Goal: Transaction & Acquisition: Subscribe to service/newsletter

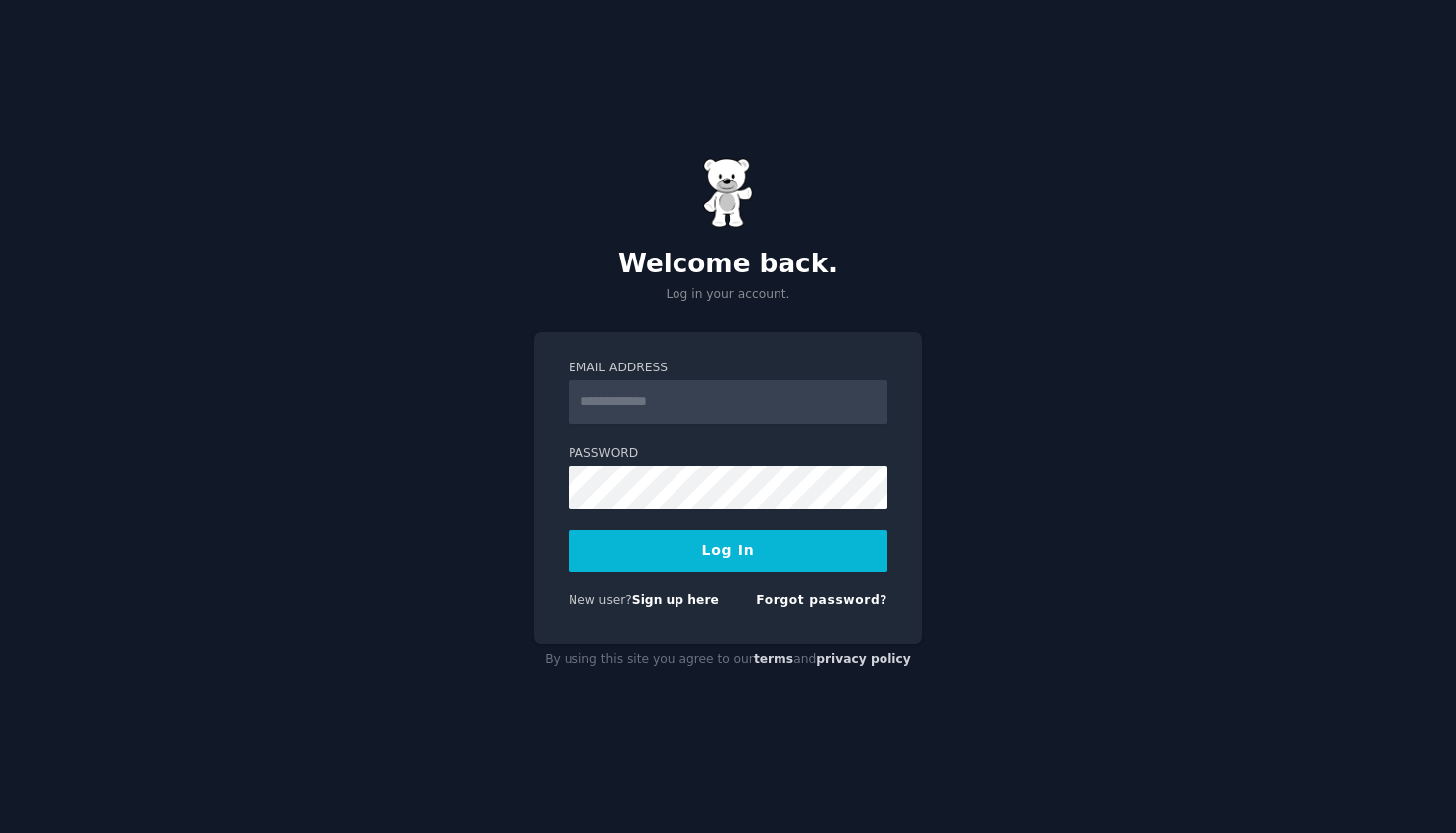
click at [0, 832] on com-1password-button at bounding box center [0, 833] width 0 height 0
type input "**********"
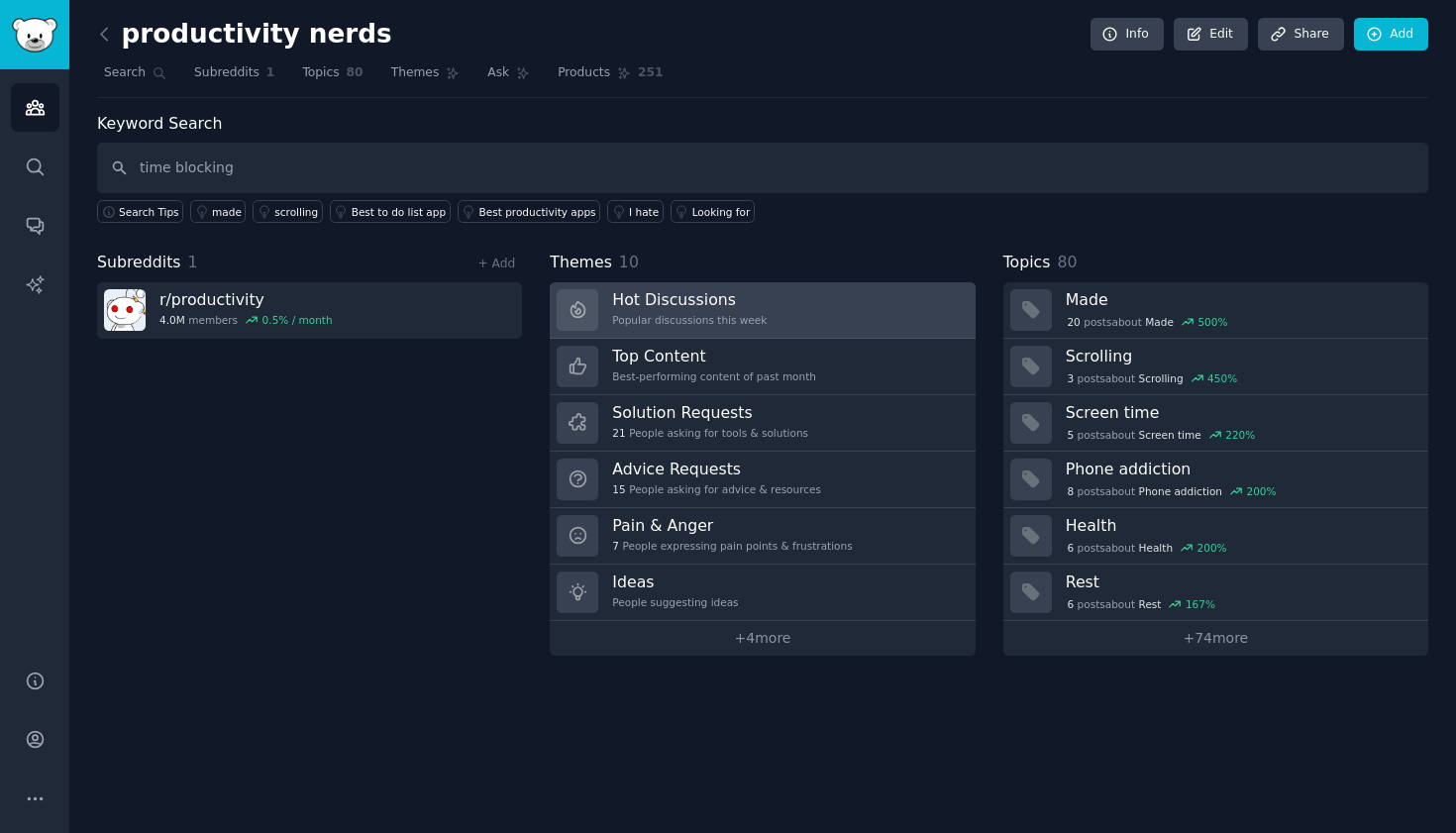
type input "time blocking"
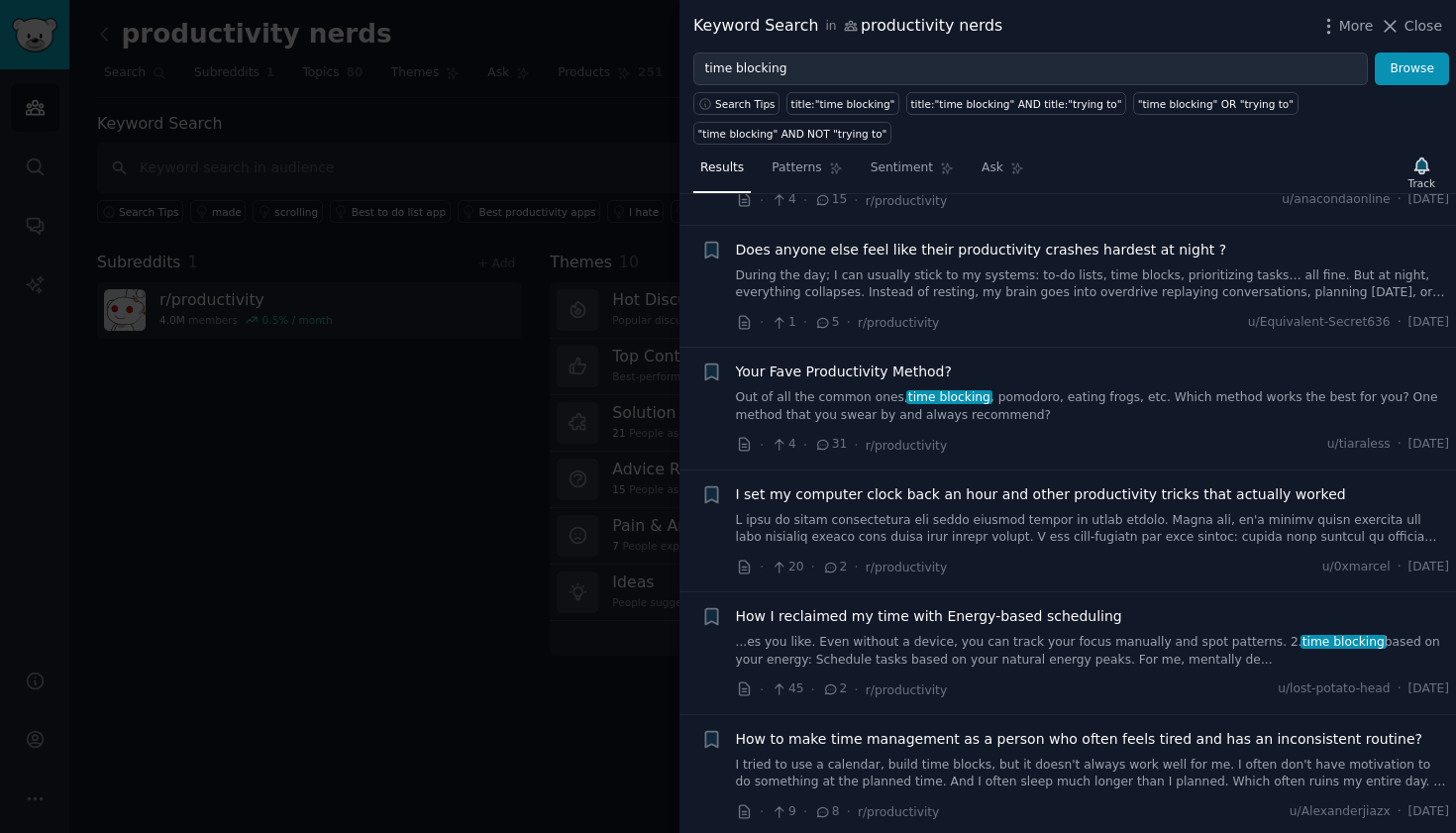
scroll to position [270, 0]
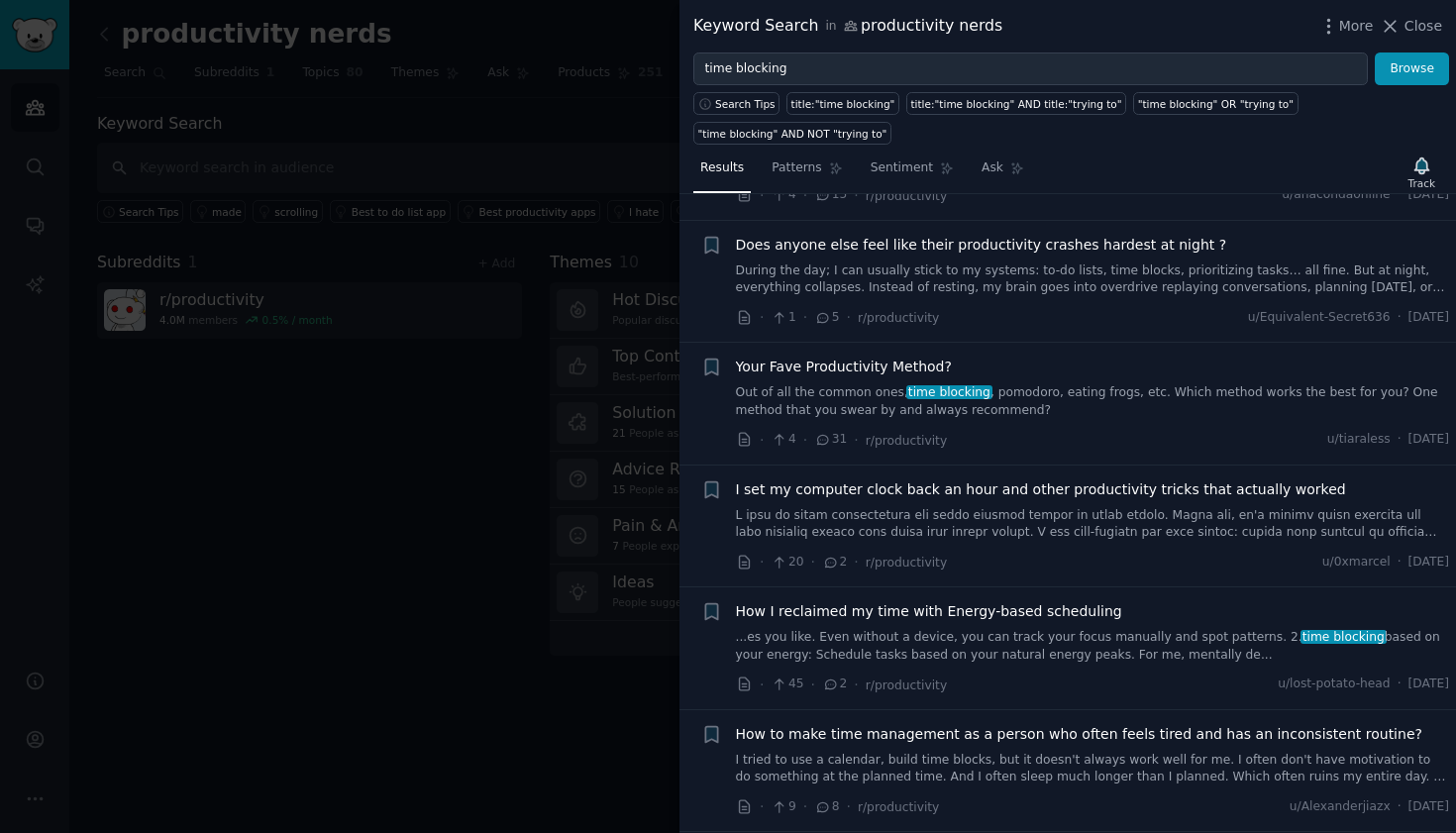
click at [900, 357] on span "Your Fave Productivity Method?" at bounding box center [843, 367] width 216 height 21
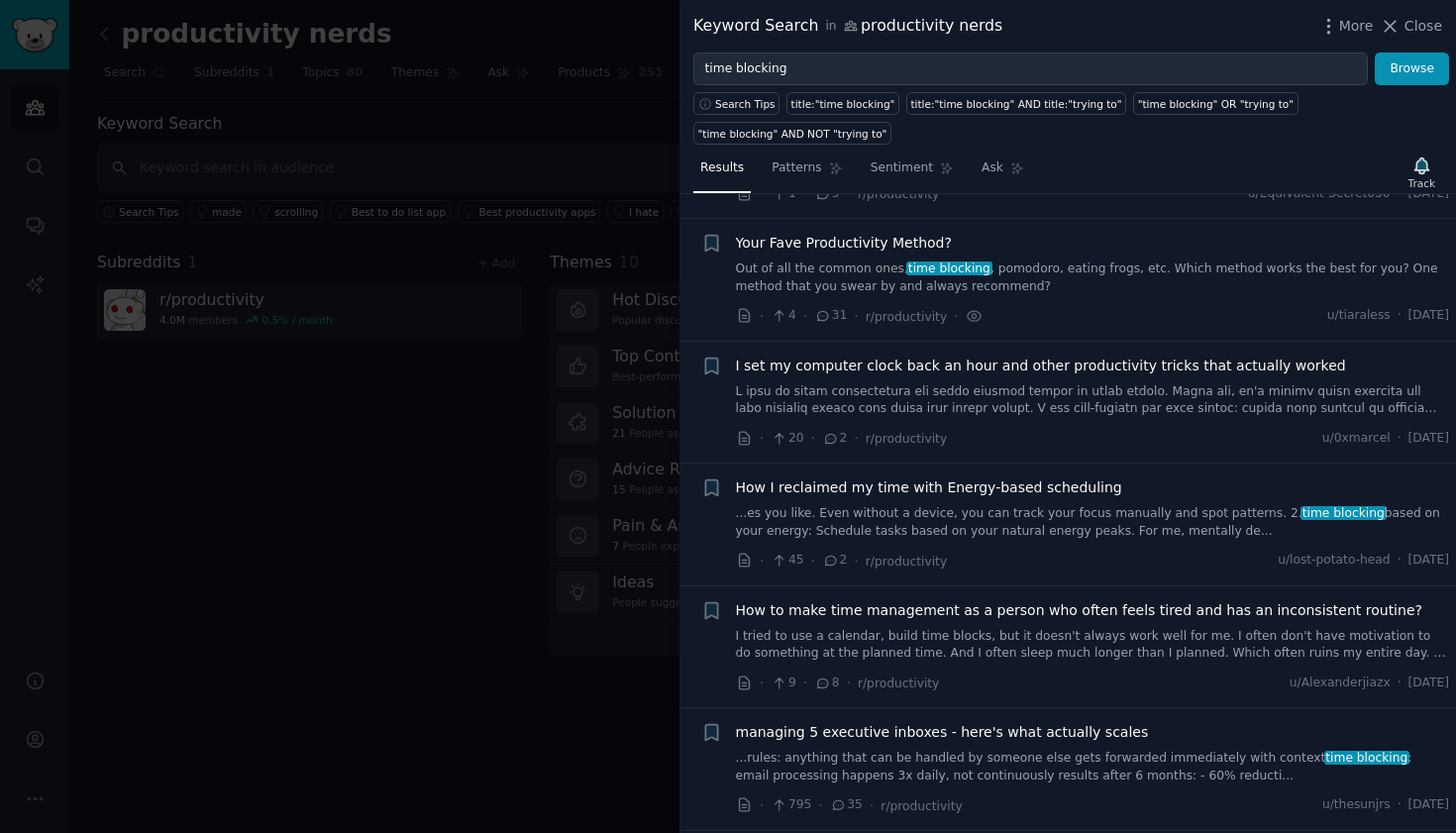
scroll to position [396, 0]
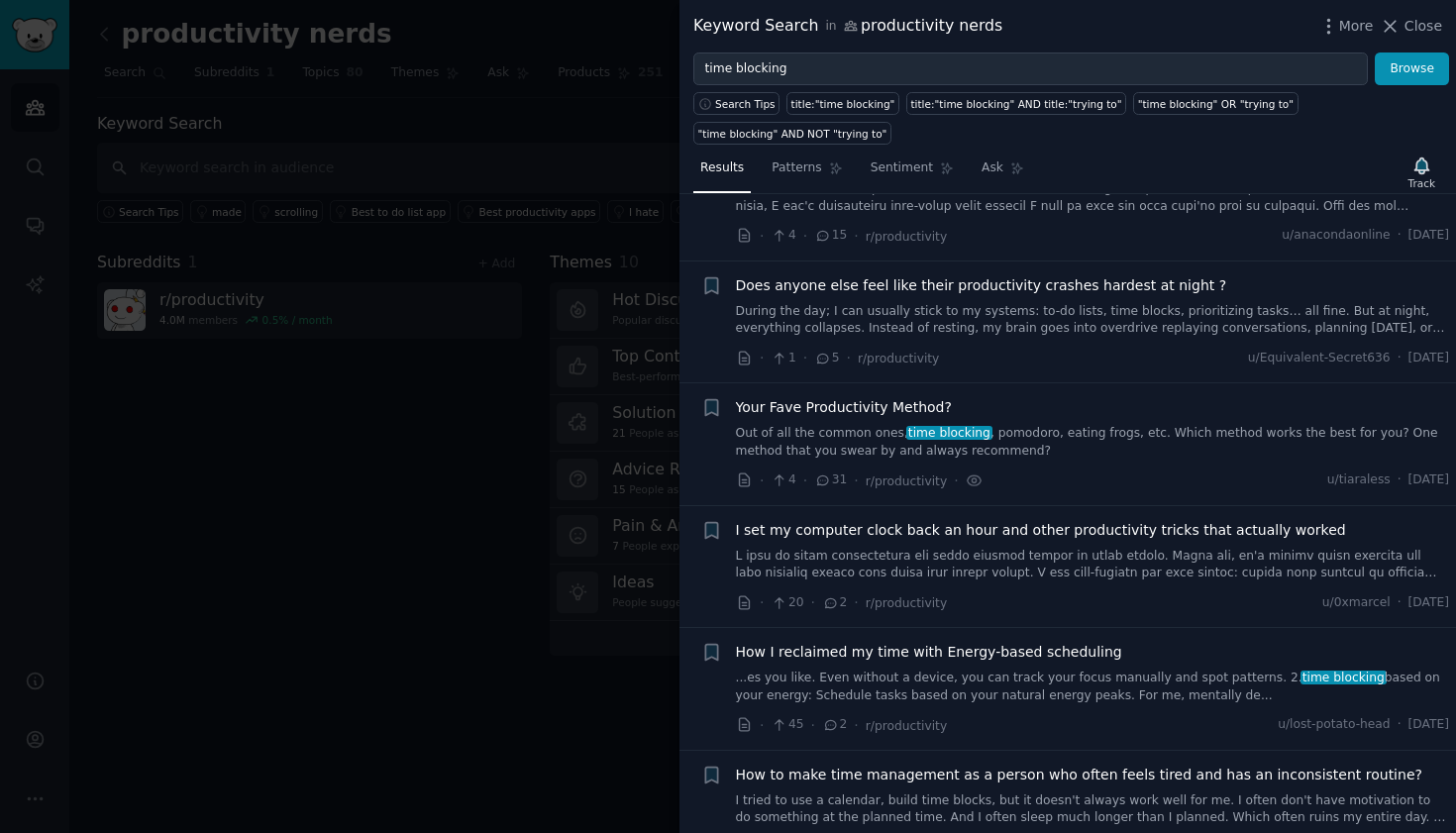
click at [916, 398] on span "Your Fave Productivity Method?" at bounding box center [843, 408] width 216 height 21
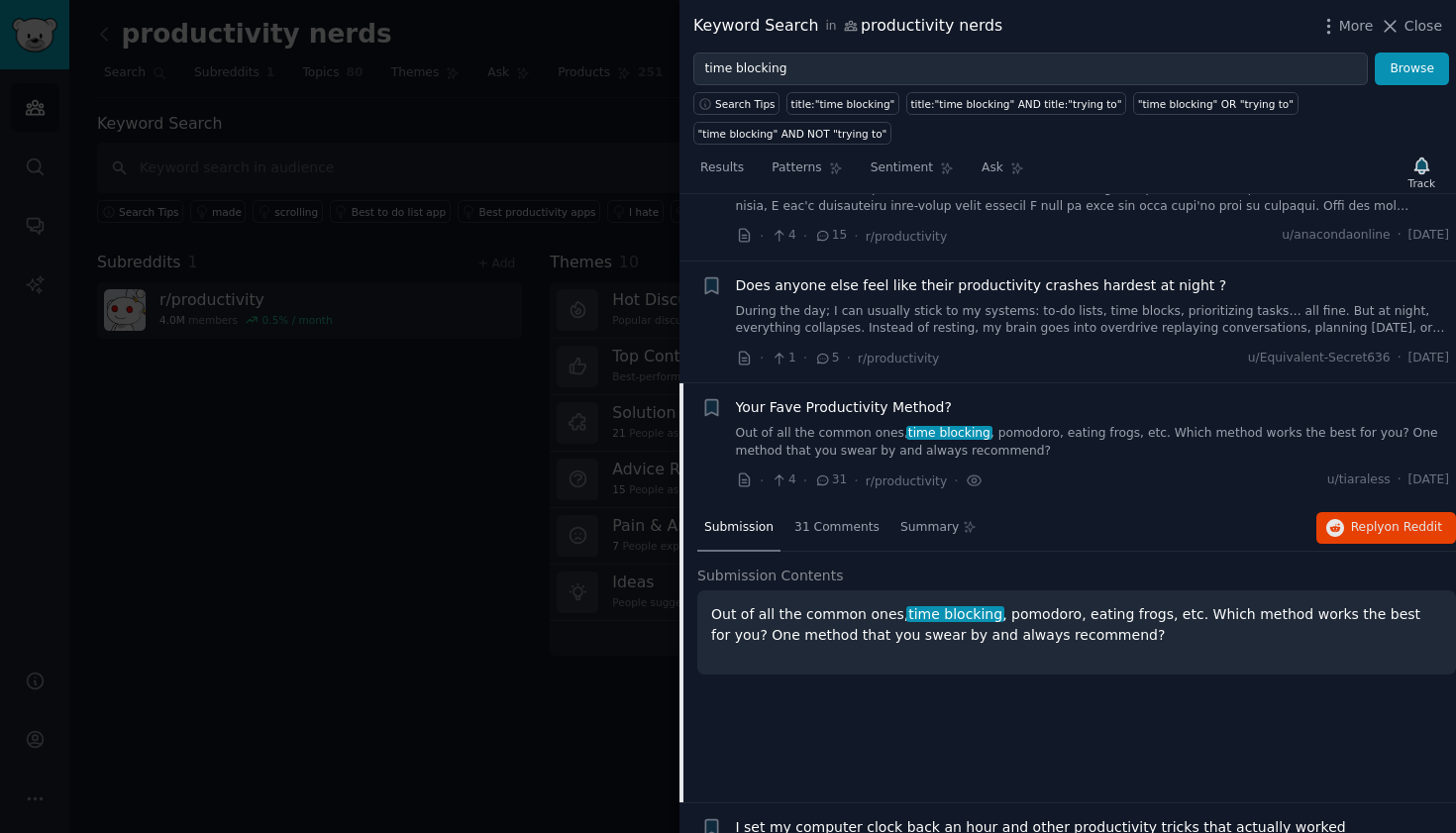
scroll to position [396, 0]
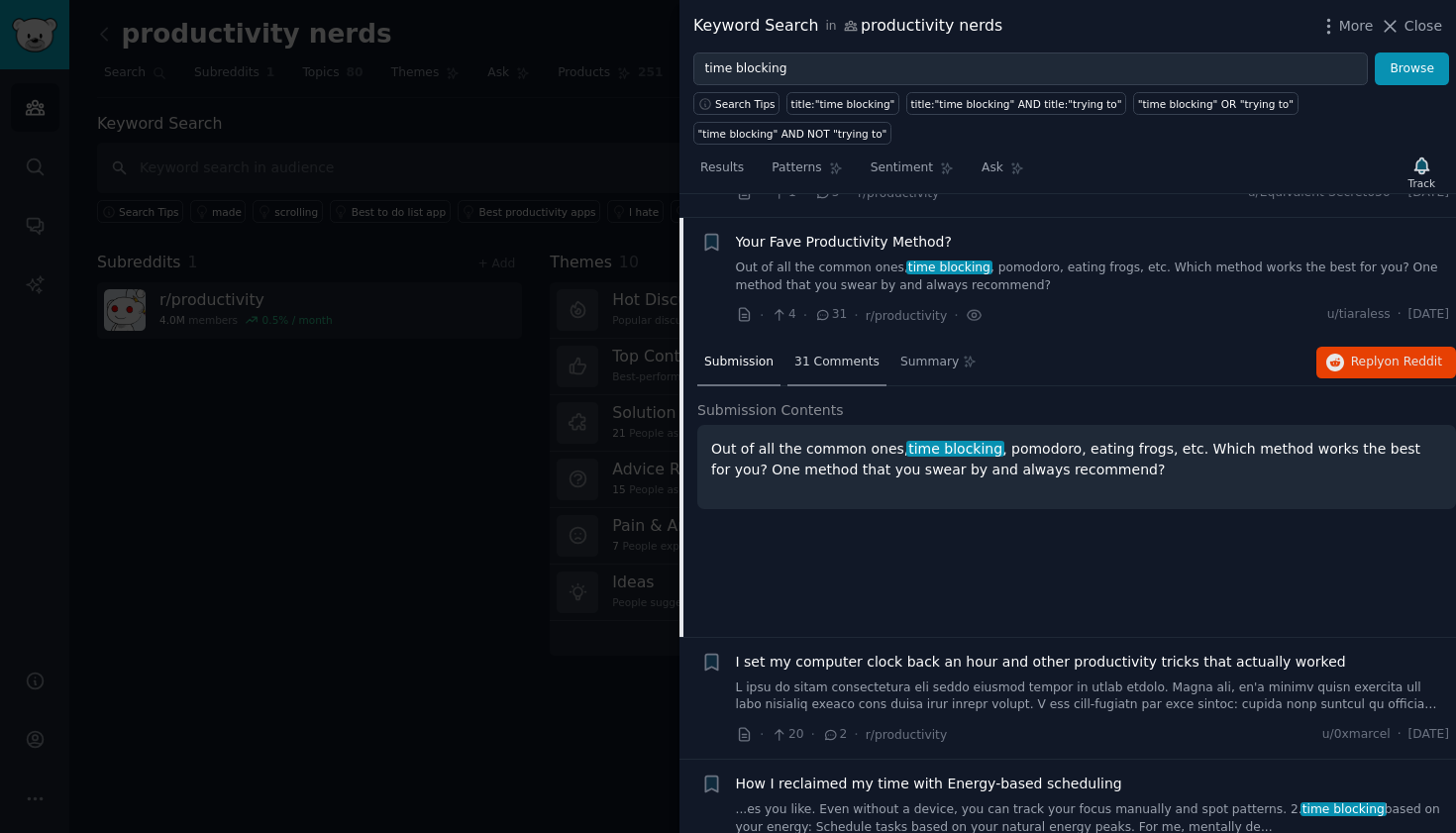
click at [819, 351] on div "31 Comments" at bounding box center [837, 364] width 99 height 48
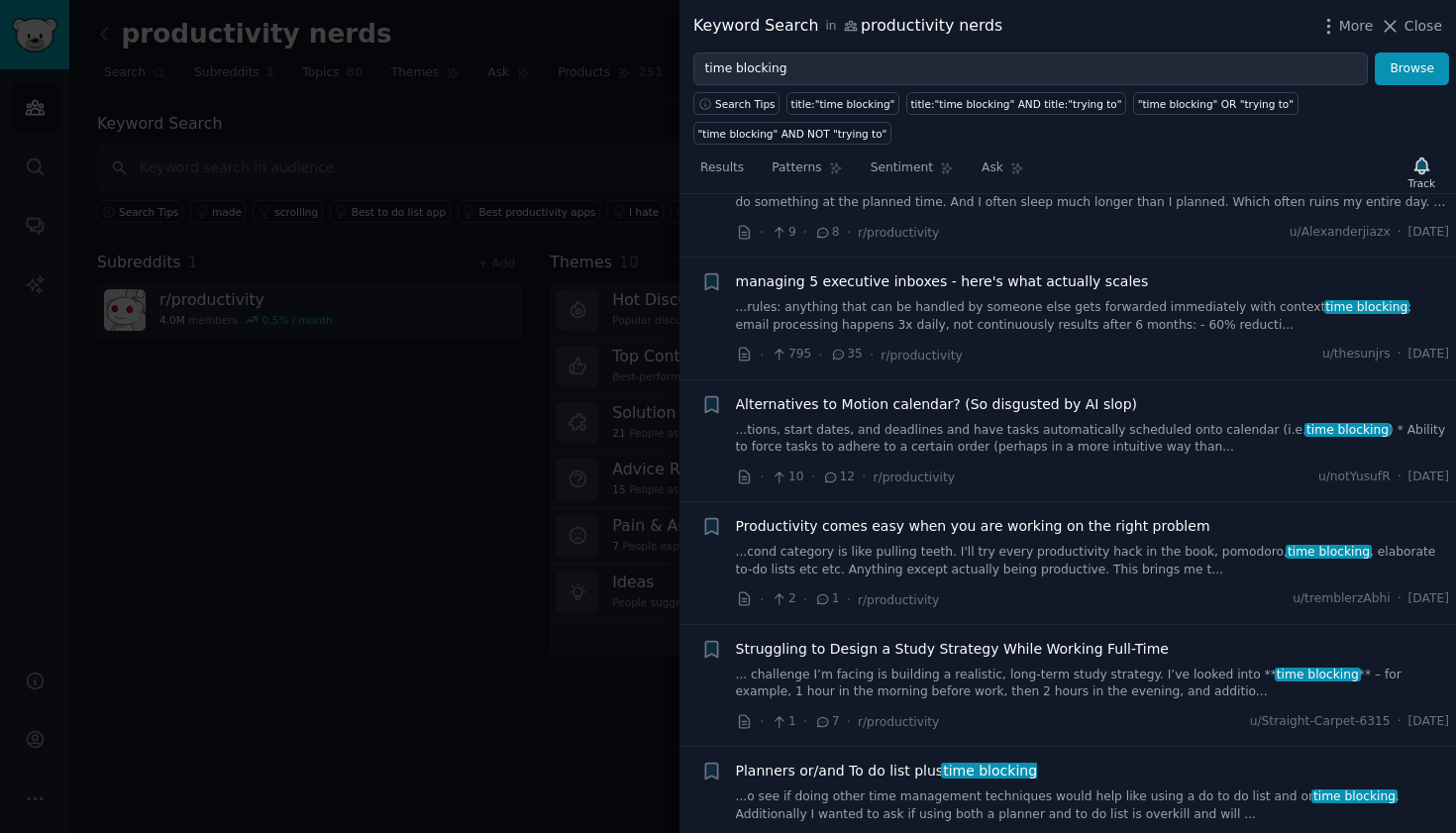
scroll to position [2064, 0]
click at [1227, 420] on link "...tions, start dates, and deadlines and have tasks automatically scheduled ont…" at bounding box center [1092, 437] width 714 height 35
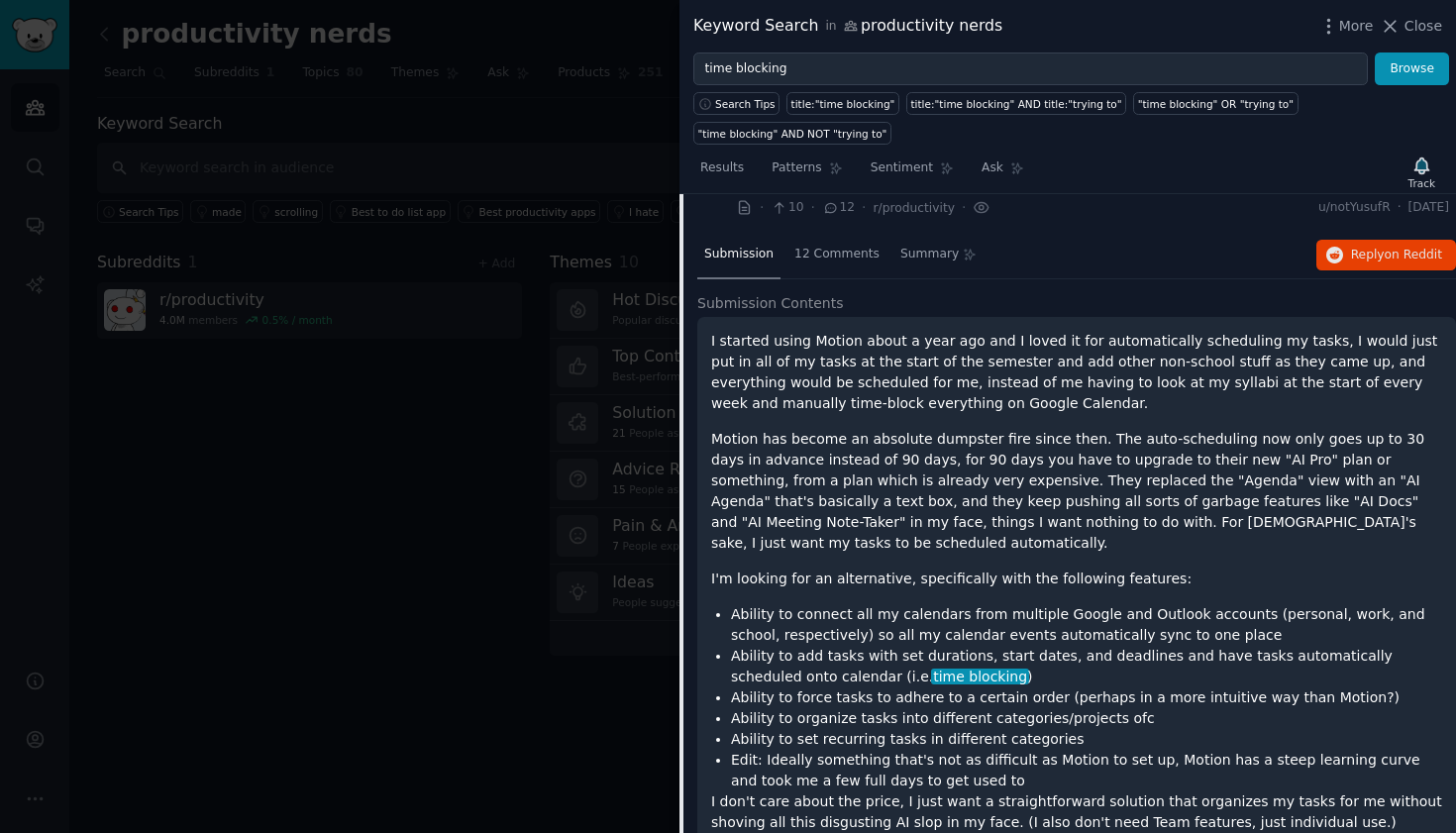
scroll to position [1064, 0]
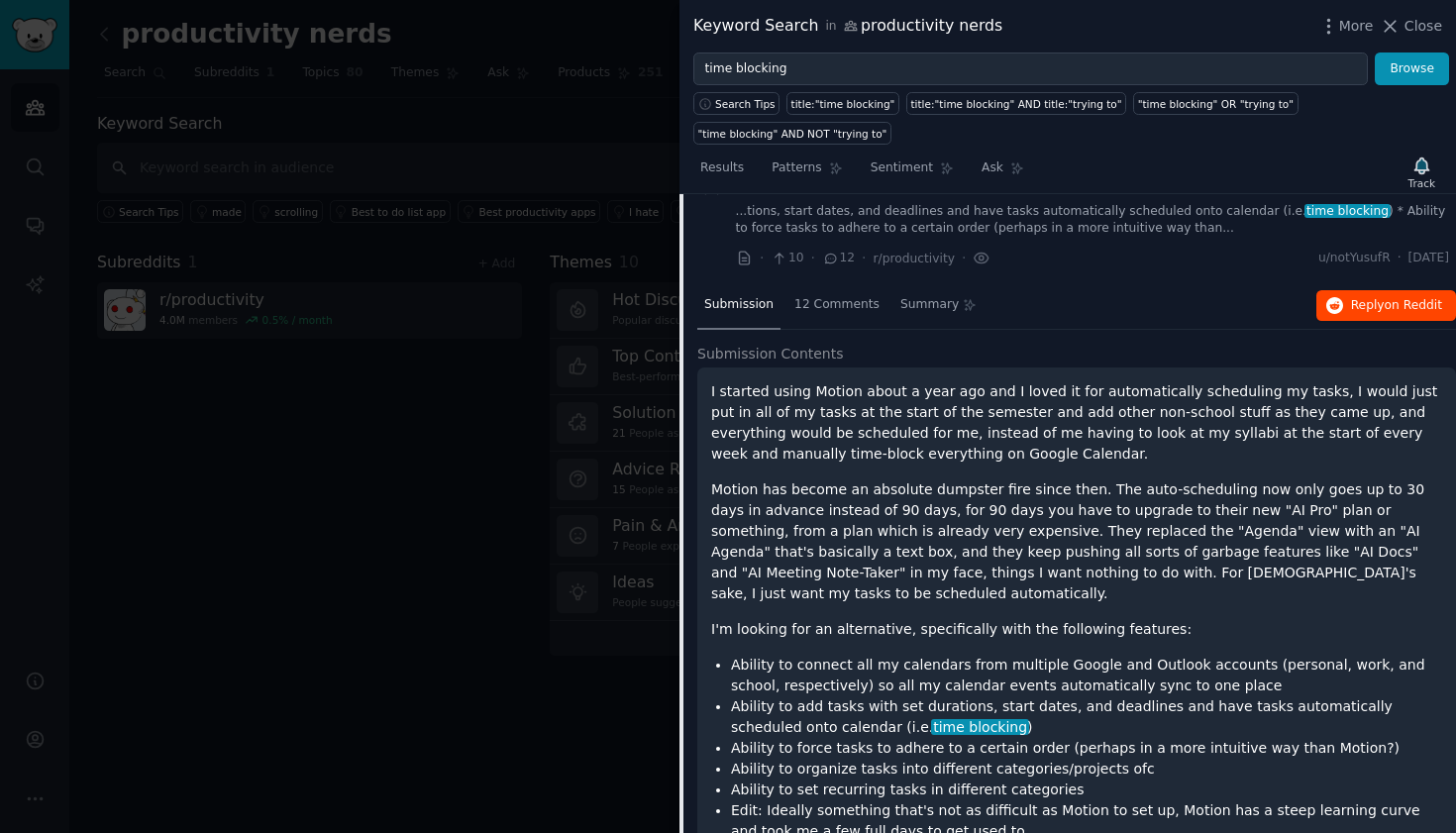
click at [1363, 297] on span "Reply on Reddit" at bounding box center [1396, 306] width 91 height 18
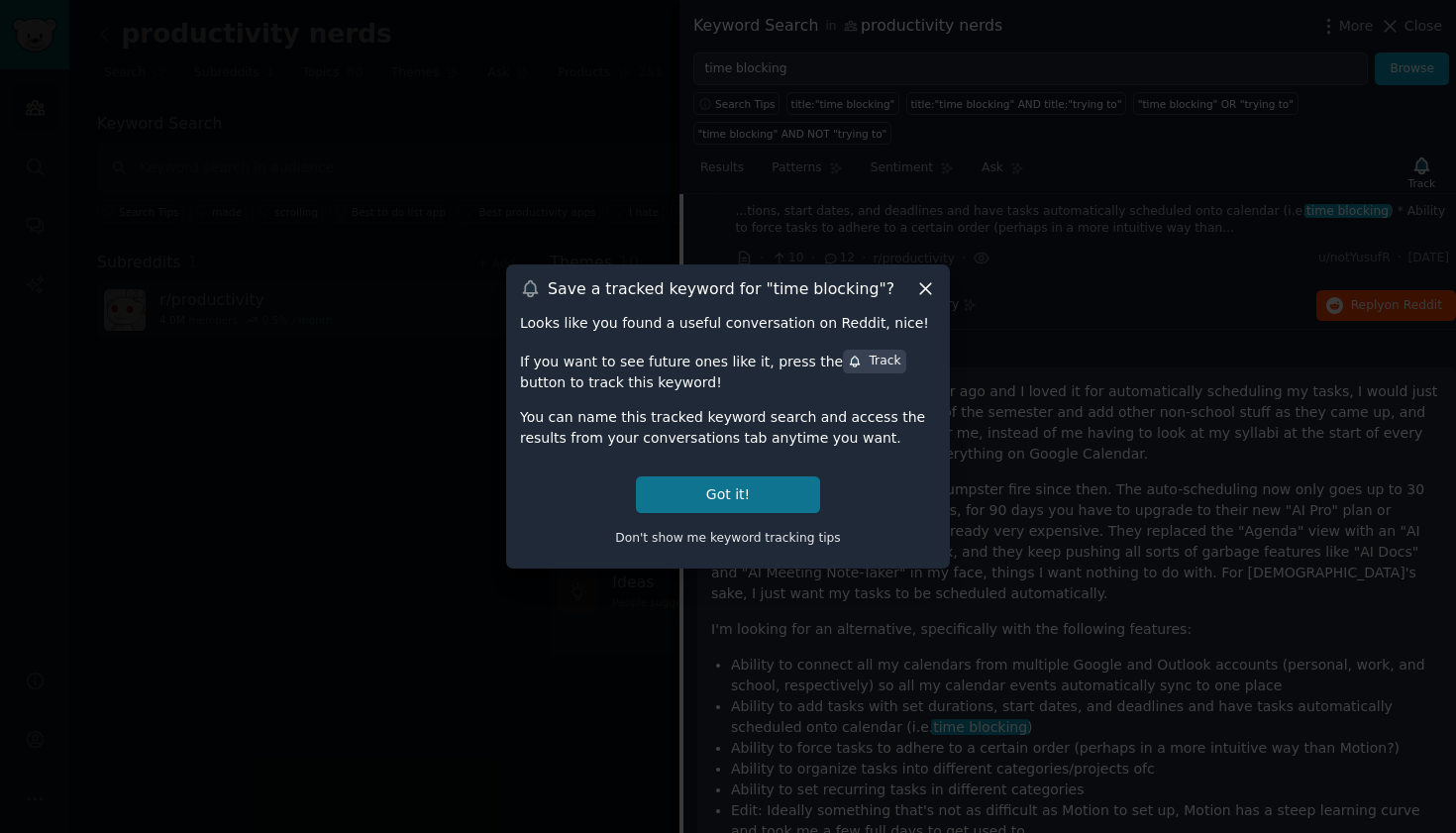
click at [732, 497] on button "Got it!" at bounding box center [728, 494] width 184 height 37
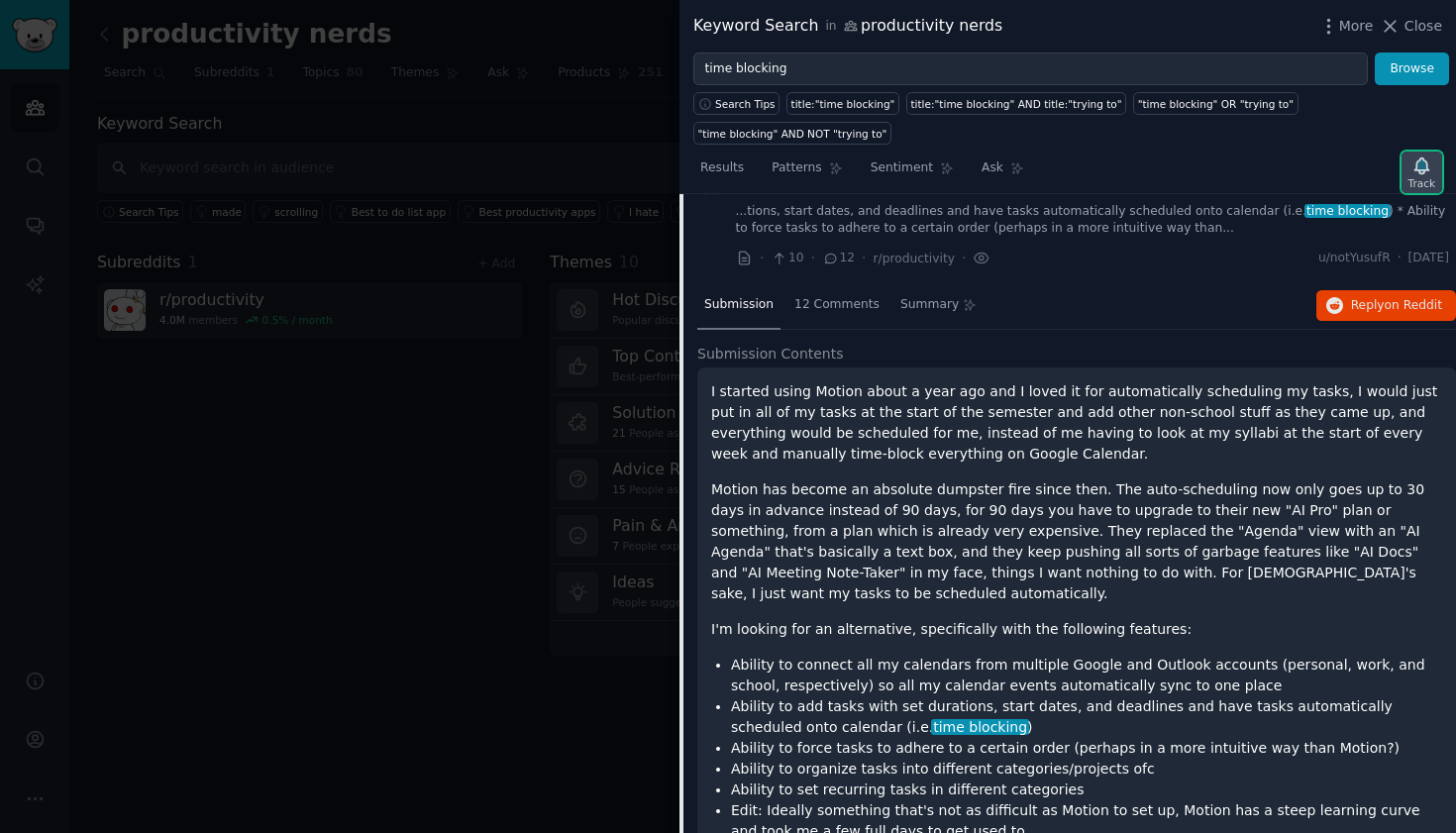
click at [1419, 168] on icon "button" at bounding box center [1421, 165] width 14 height 16
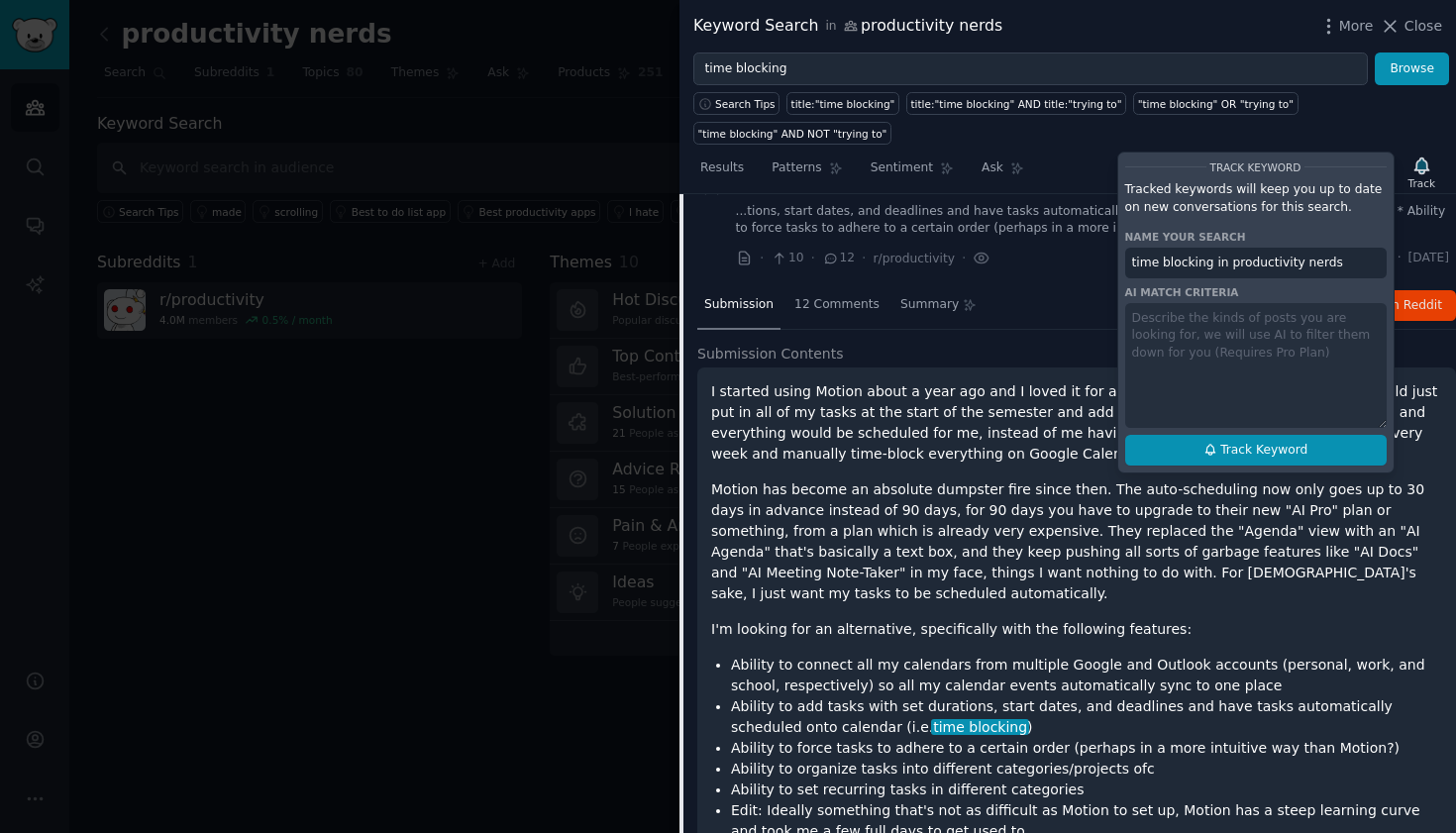
click at [1260, 442] on span "Track Keyword" at bounding box center [1264, 450] width 87 height 18
type input "time blocking in productivity nerds"
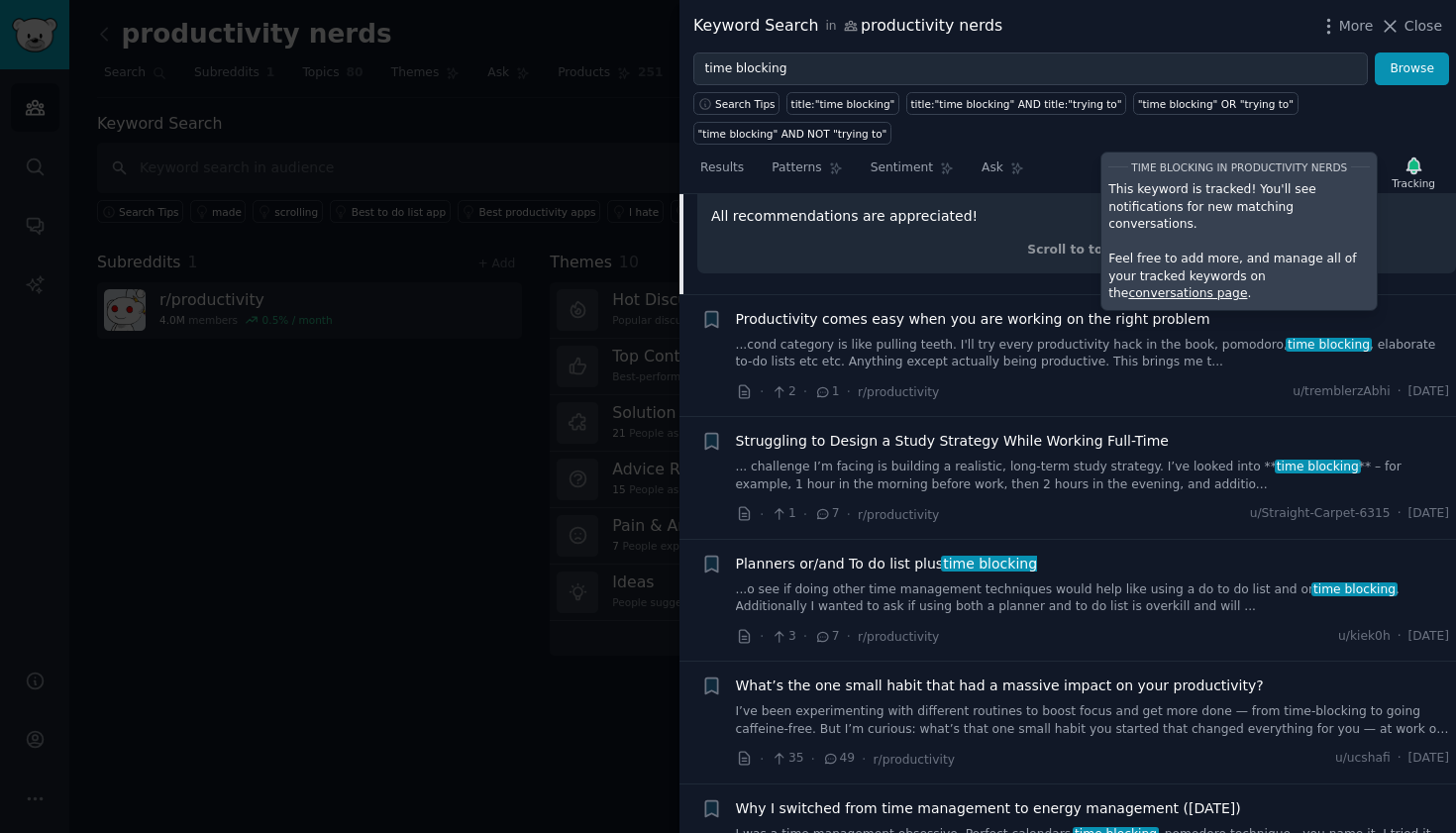
scroll to position [1769, 0]
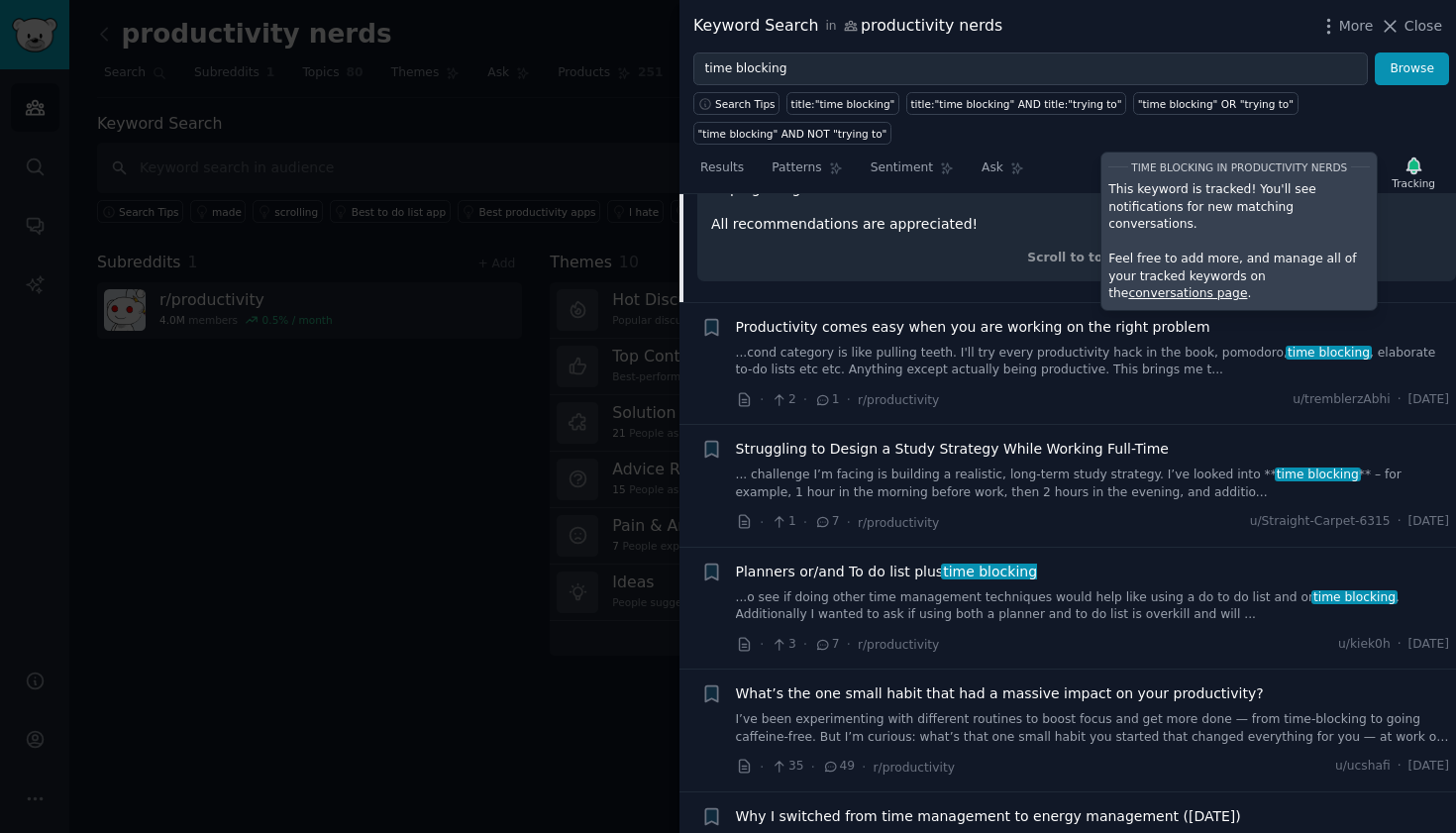
click at [994, 345] on link "...cond category is like pulling teeth. I'll try every productivity hack in the…" at bounding box center [1092, 362] width 714 height 35
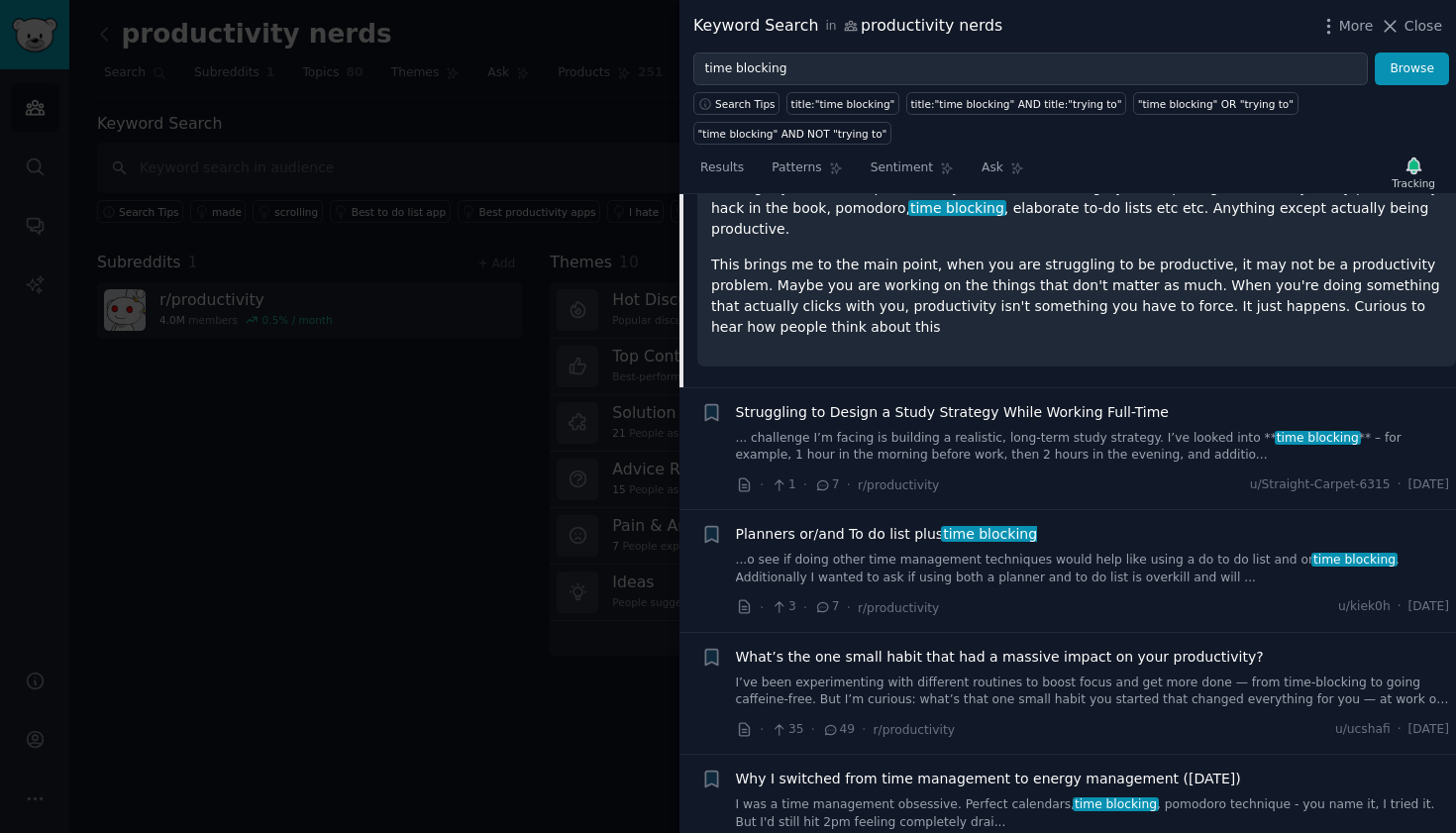
scroll to position [1494, 0]
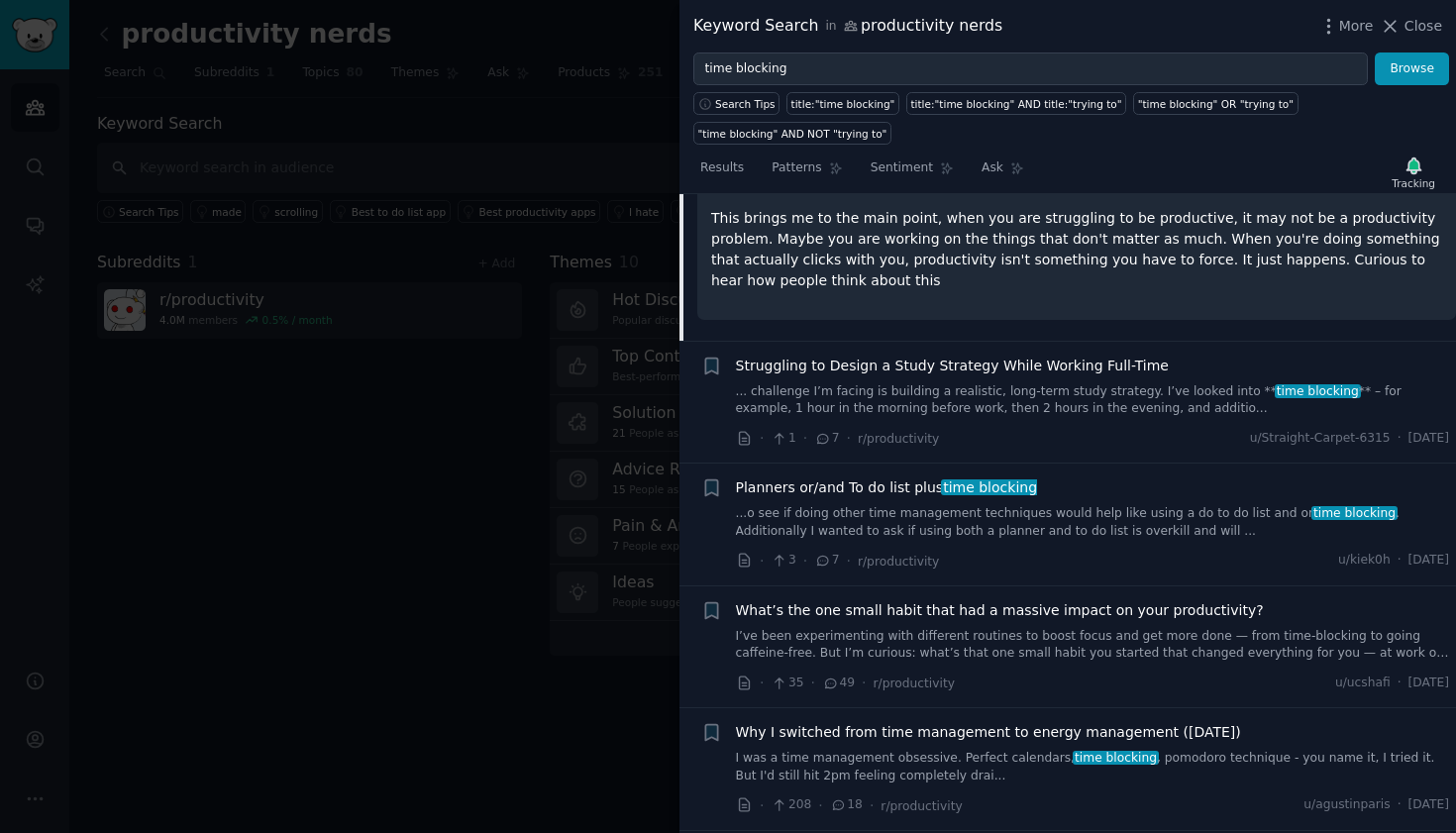
click at [1056, 384] on link "... challenge I’m facing is building a realistic, long-term study strategy. I’v…" at bounding box center [1092, 401] width 714 height 35
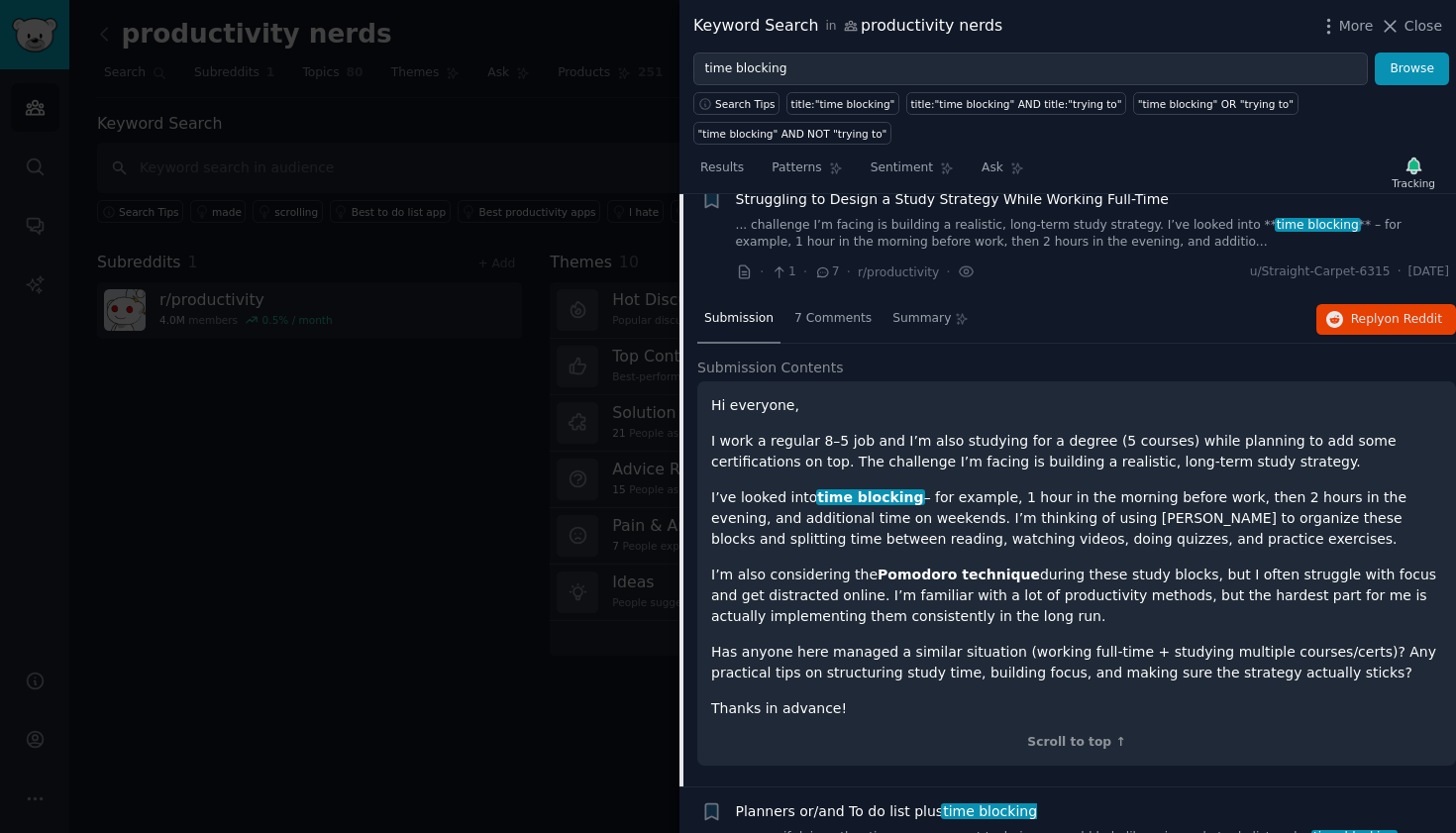
scroll to position [1280, 0]
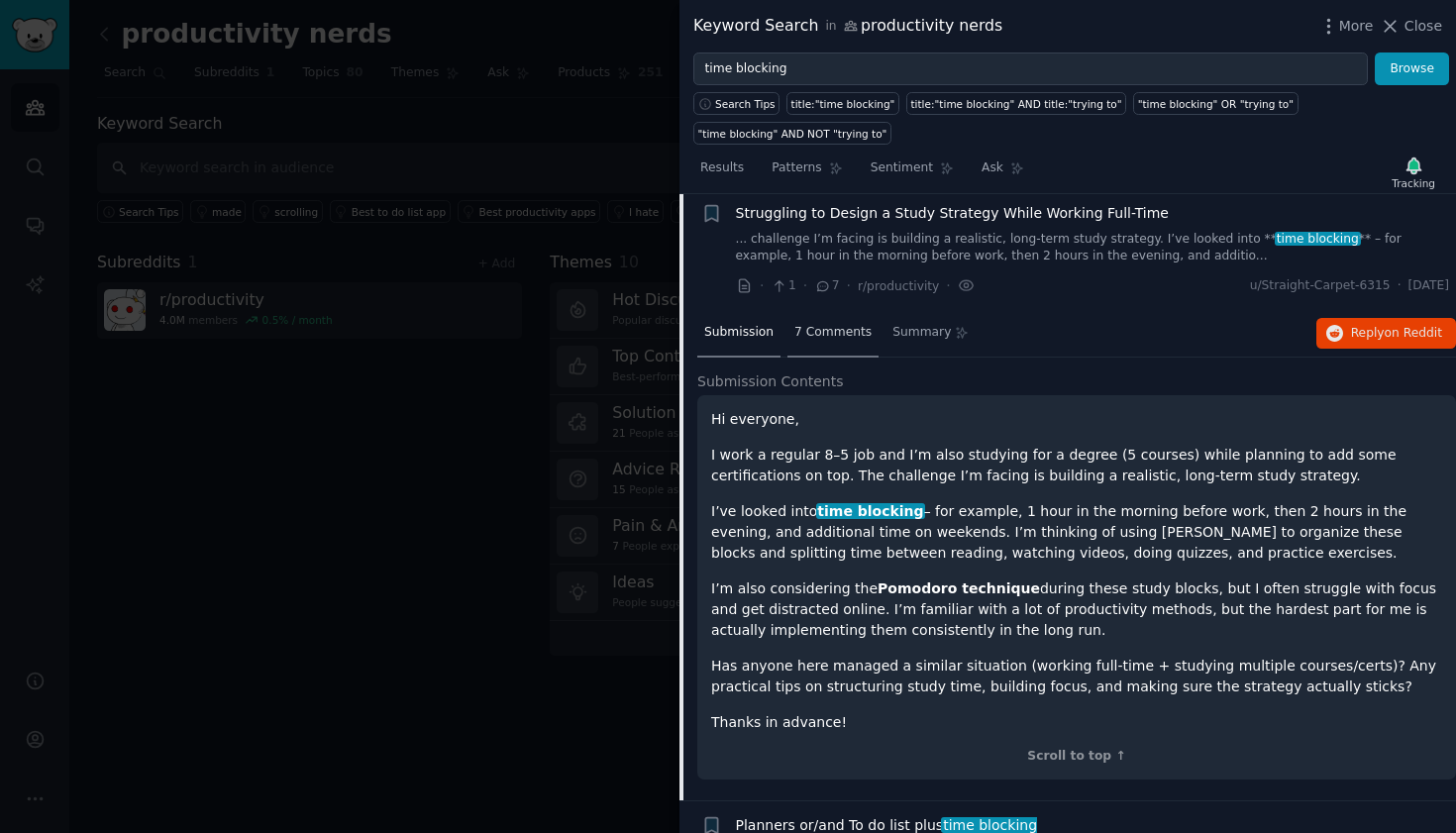
click at [809, 310] on div "7 Comments" at bounding box center [833, 334] width 91 height 48
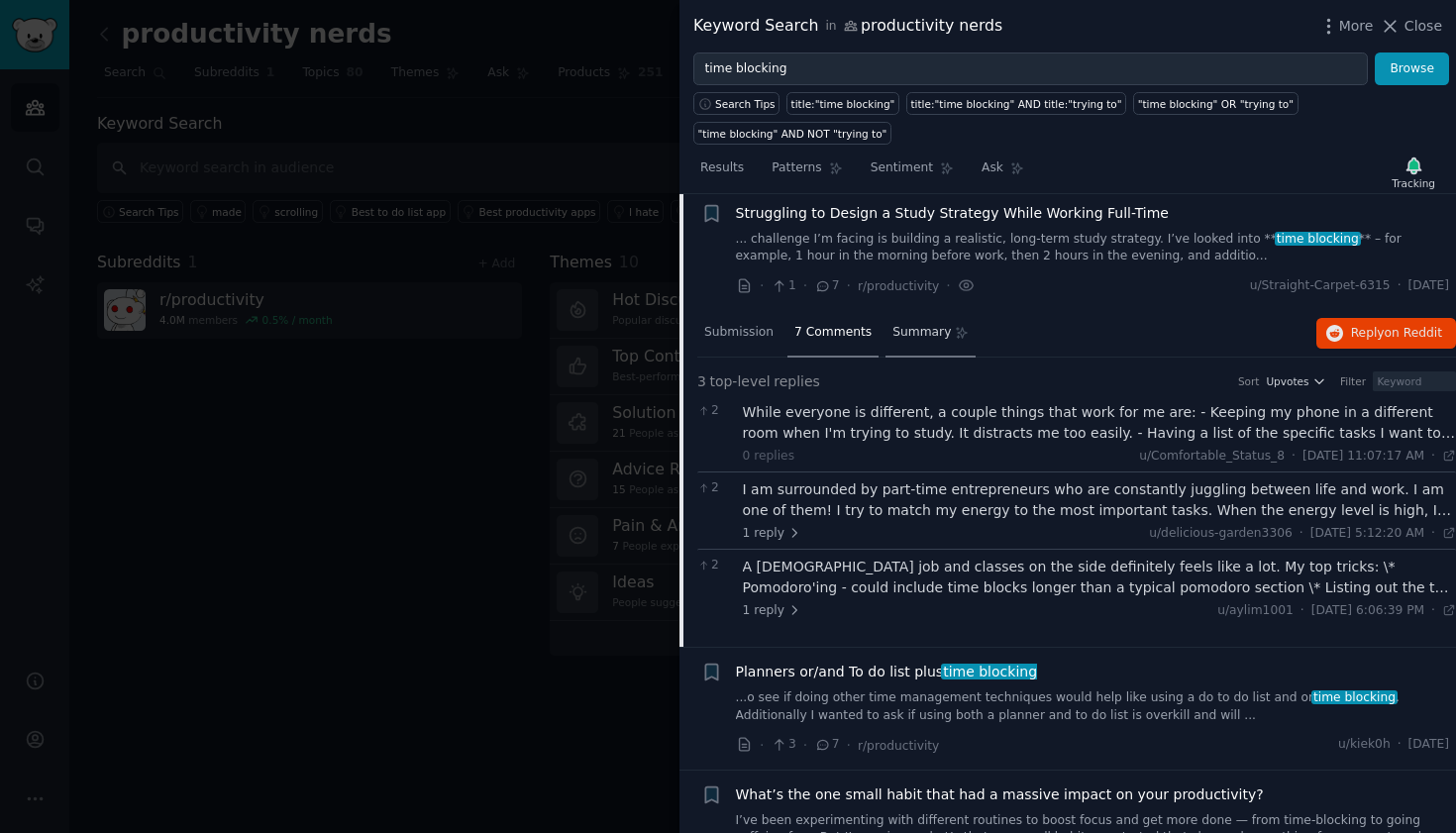
click at [924, 324] on span "Summary" at bounding box center [921, 333] width 59 height 18
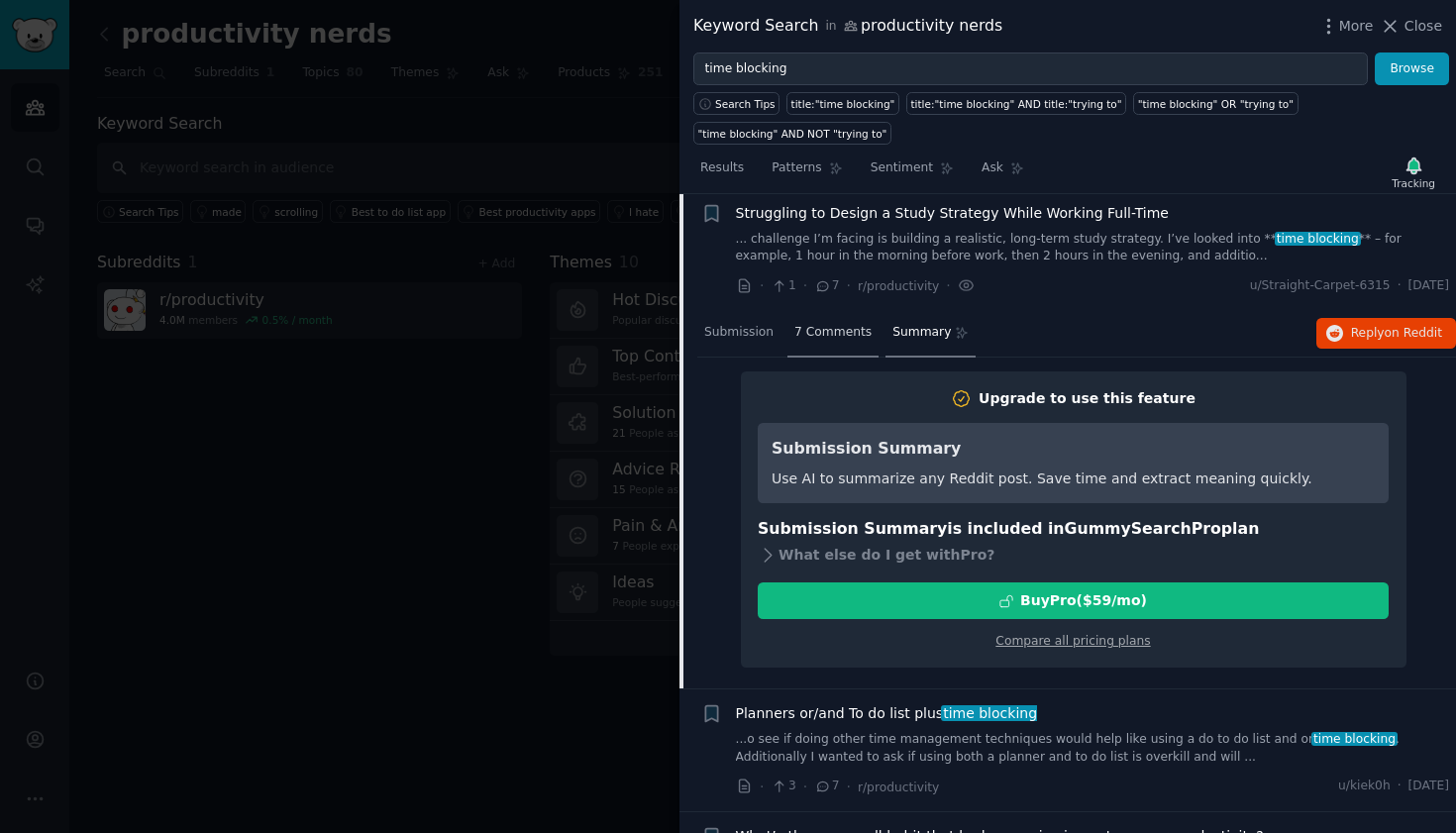
click at [840, 324] on span "7 Comments" at bounding box center [833, 333] width 78 height 18
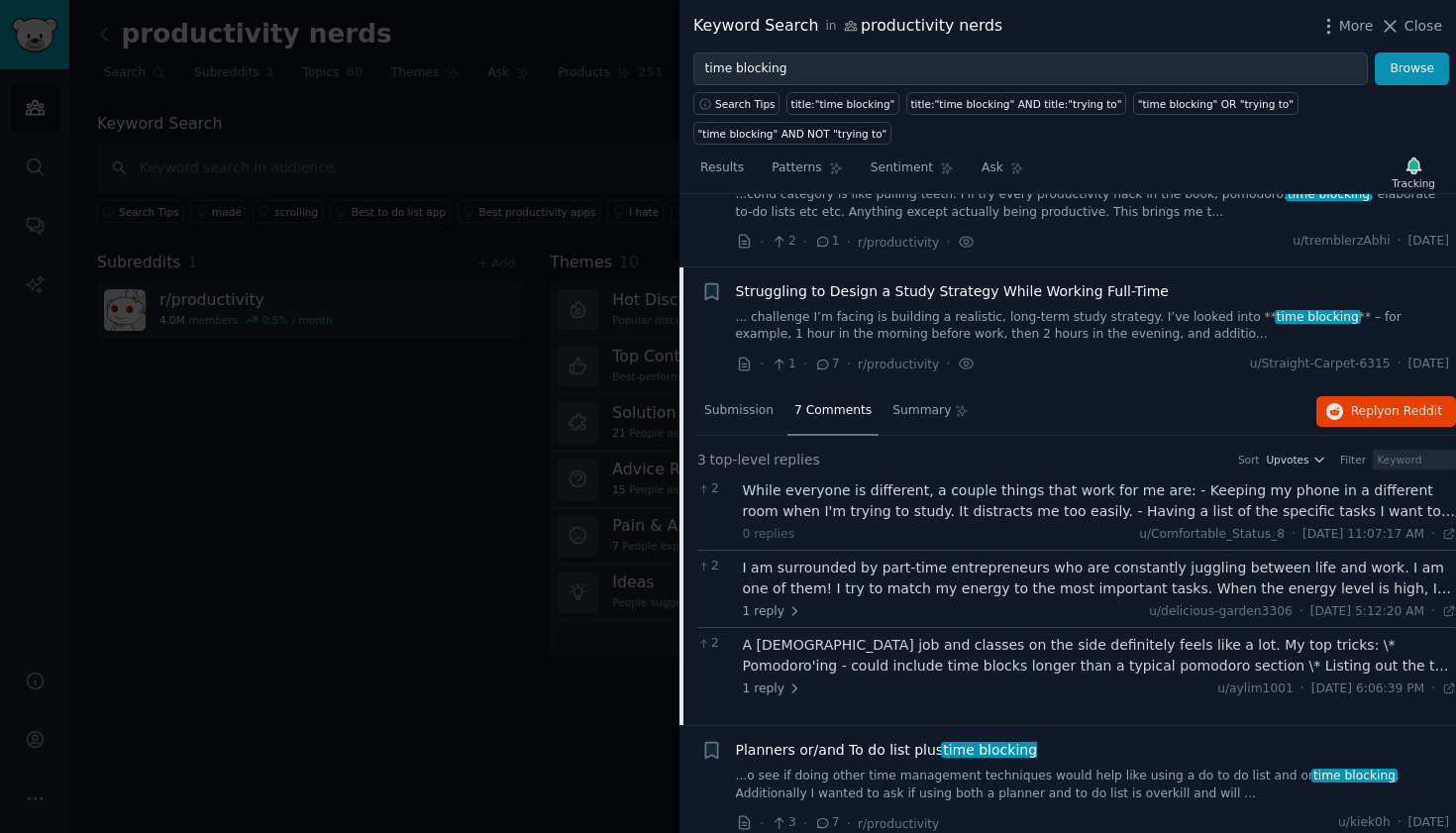
scroll to position [1201, 0]
click at [1391, 399] on button "Reply on Reddit" at bounding box center [1385, 415] width 140 height 32
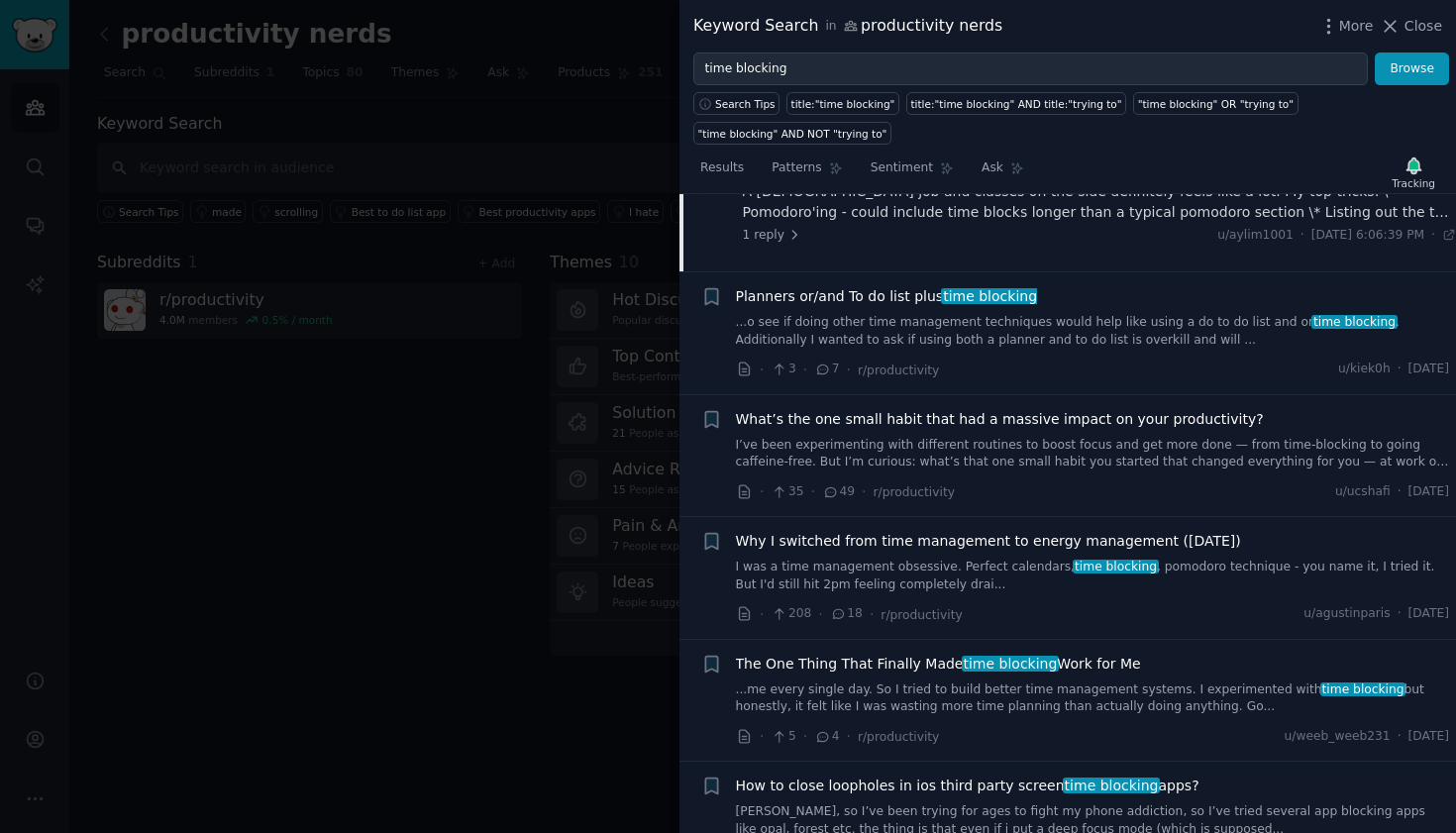
scroll to position [1660, 0]
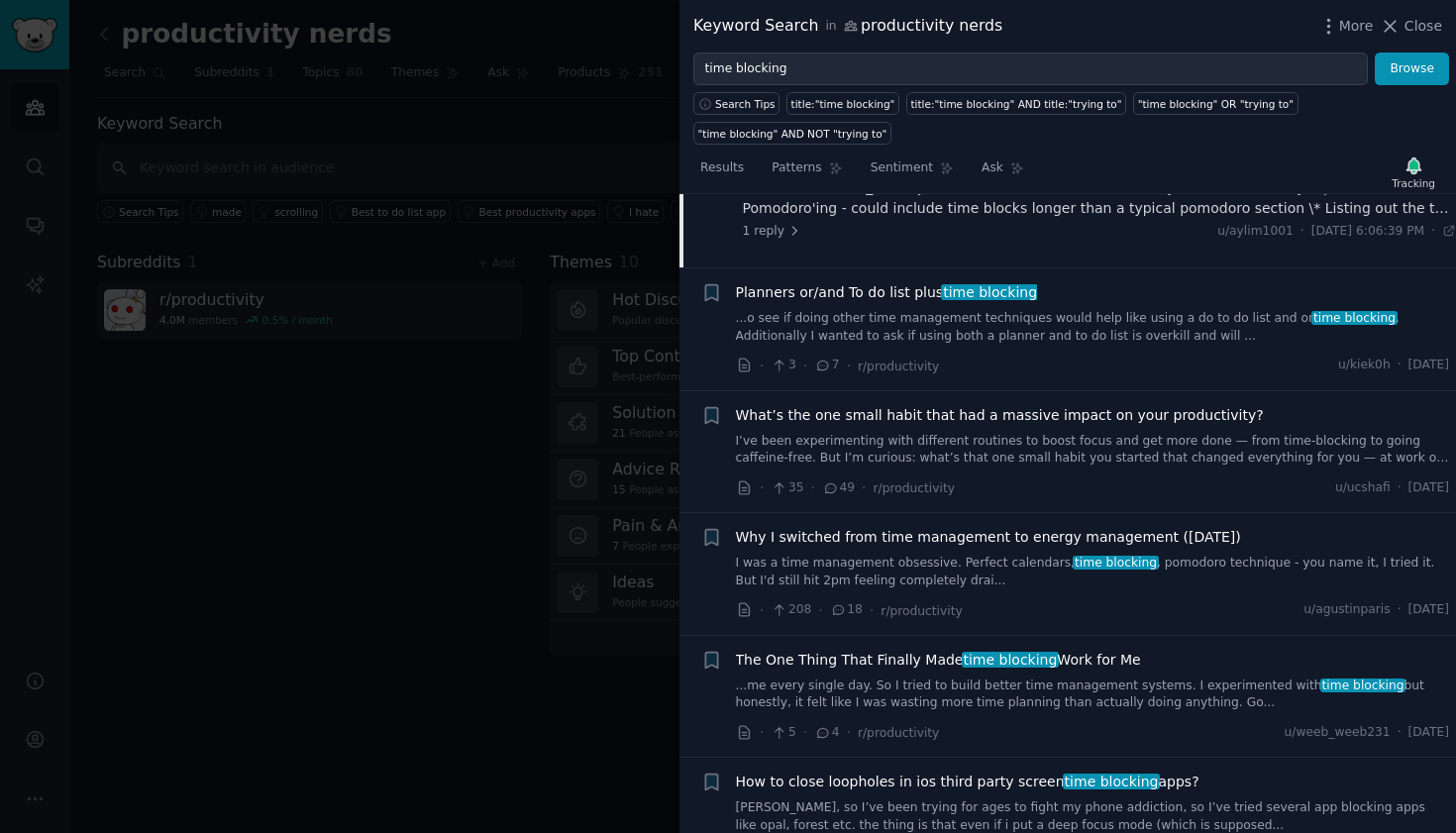
click at [986, 284] on span "time blocking" at bounding box center [990, 292] width 97 height 16
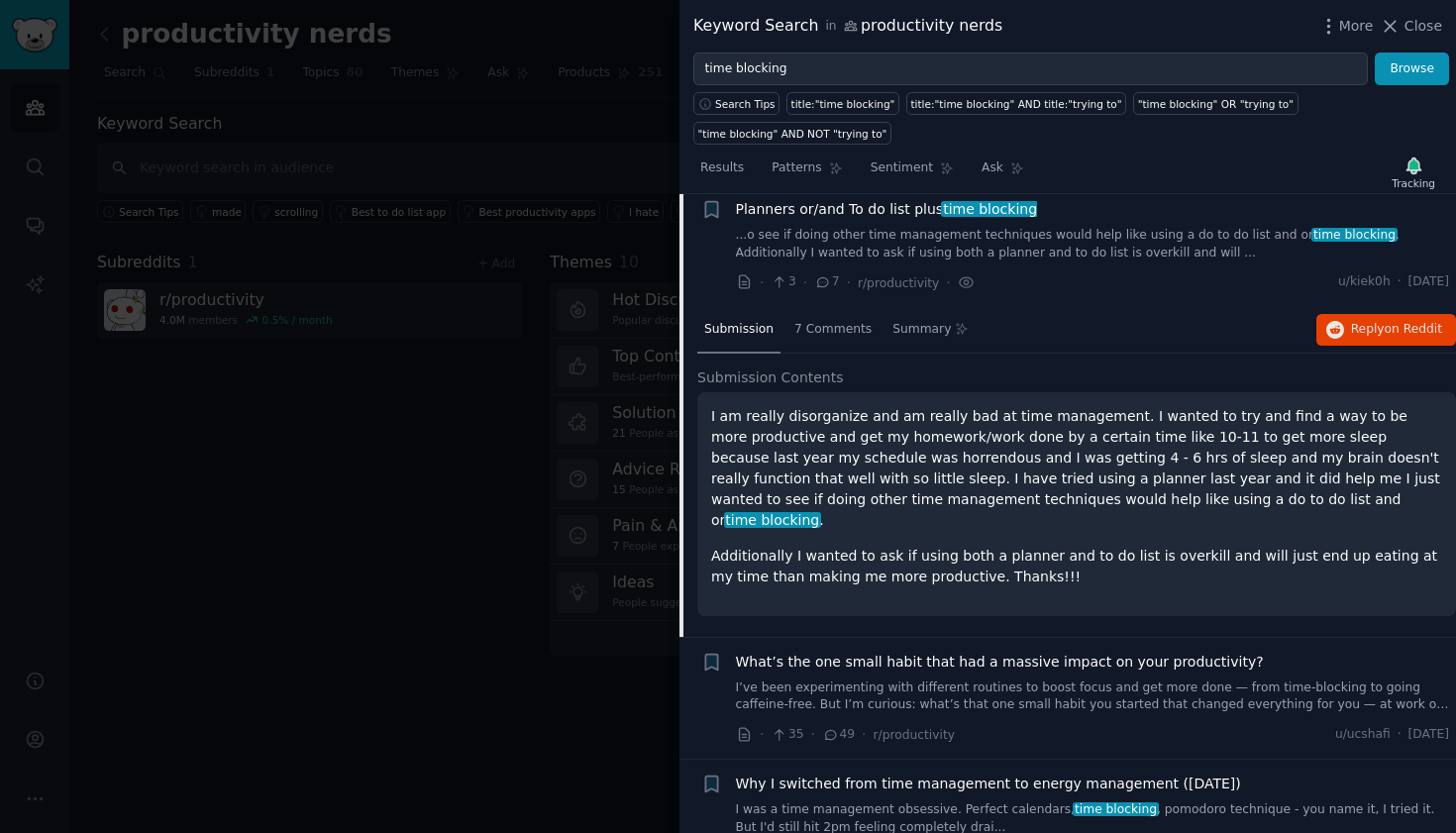
scroll to position [1365, 0]
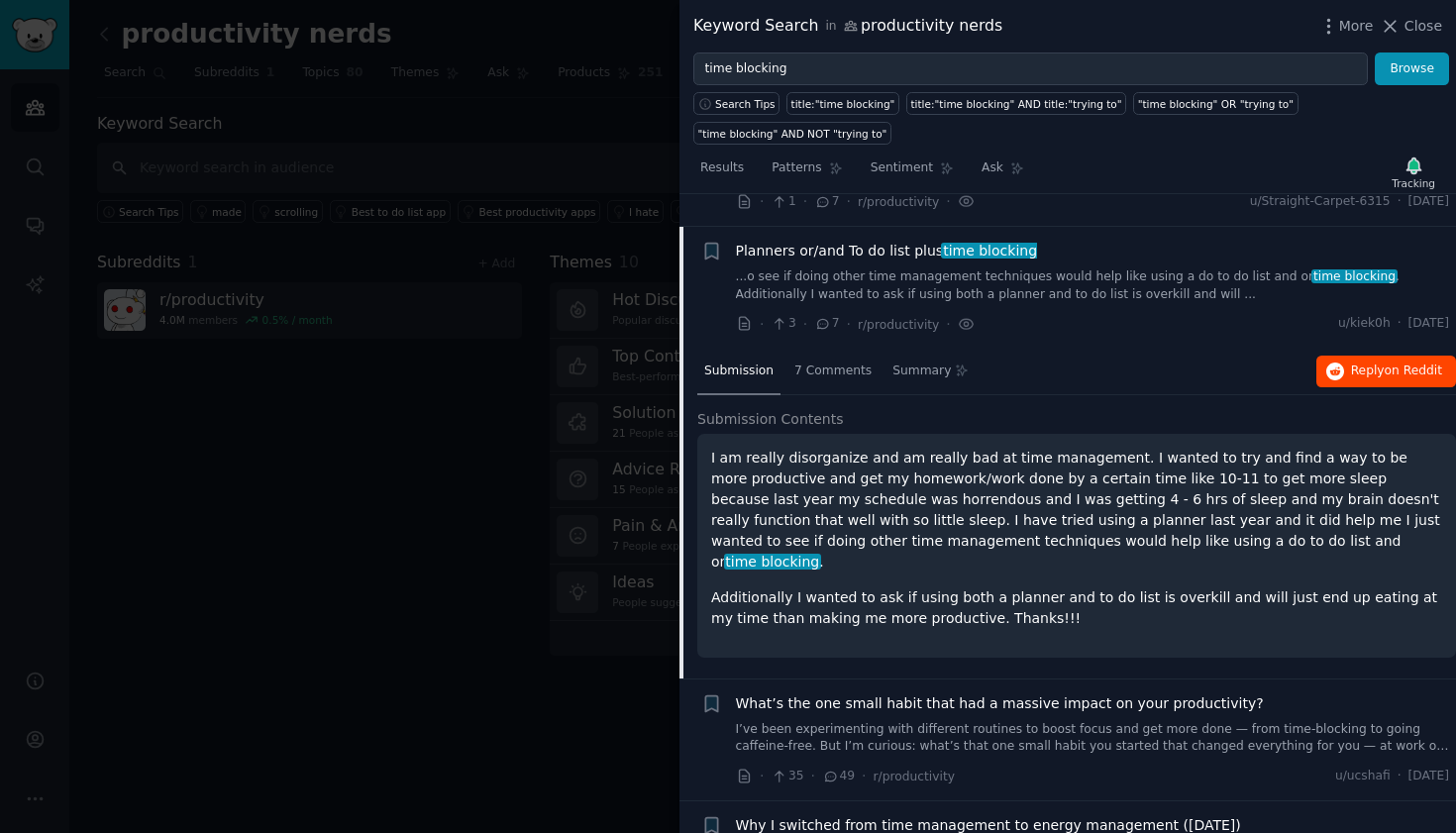
click at [1379, 363] on span "Reply on Reddit" at bounding box center [1396, 372] width 91 height 18
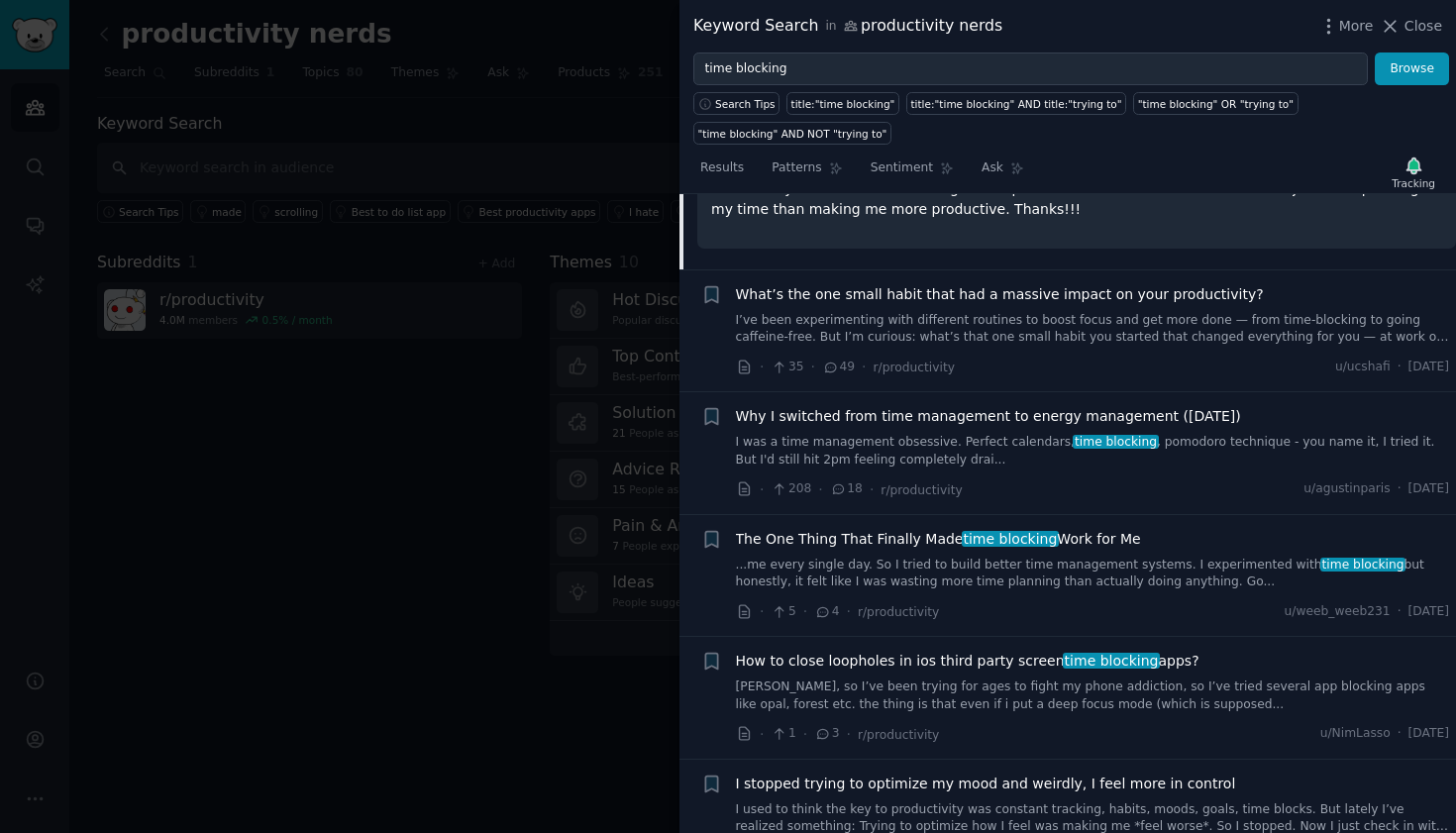
scroll to position [1756, 0]
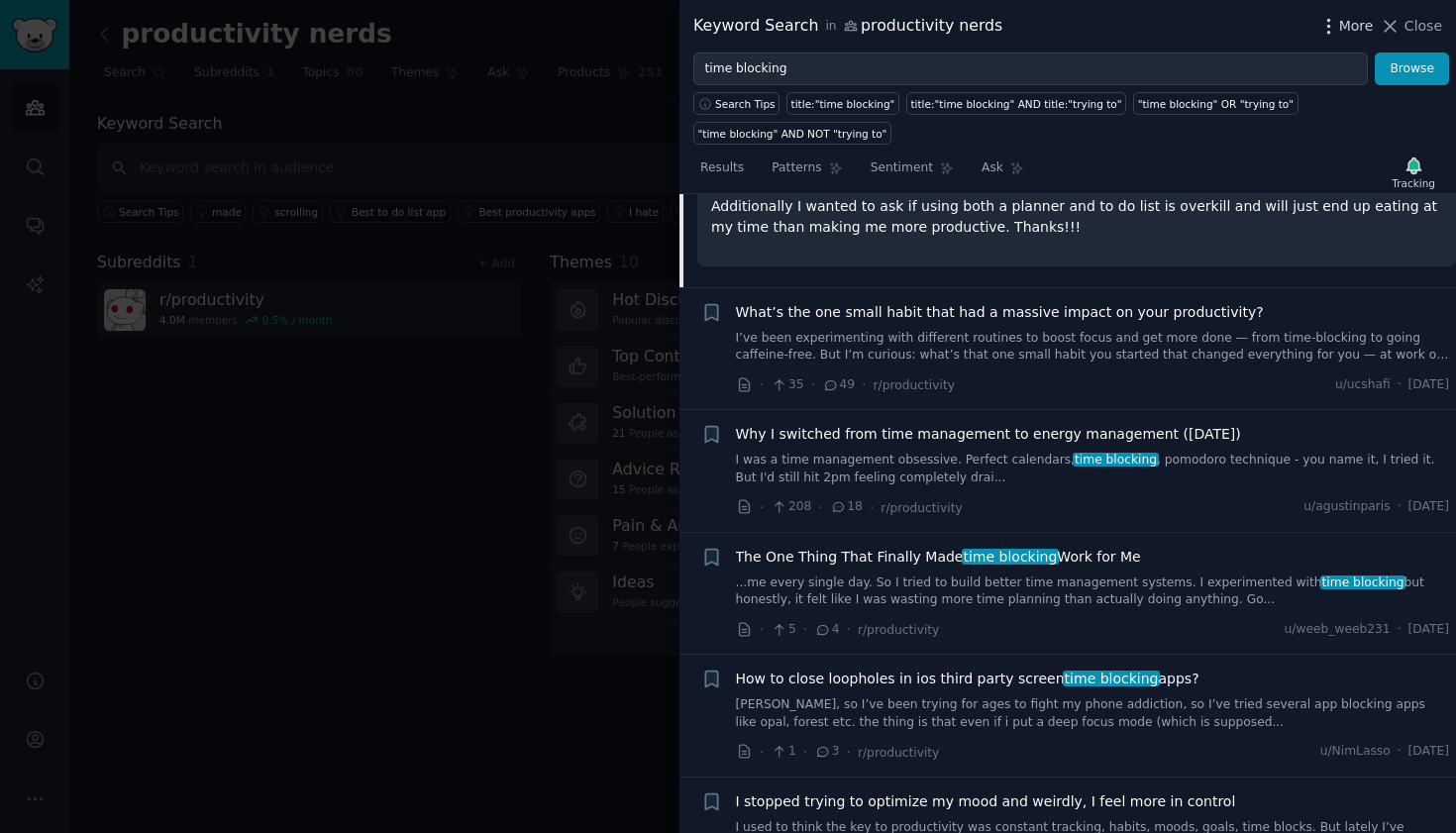
click at [1333, 30] on icon "button" at bounding box center [1328, 26] width 21 height 21
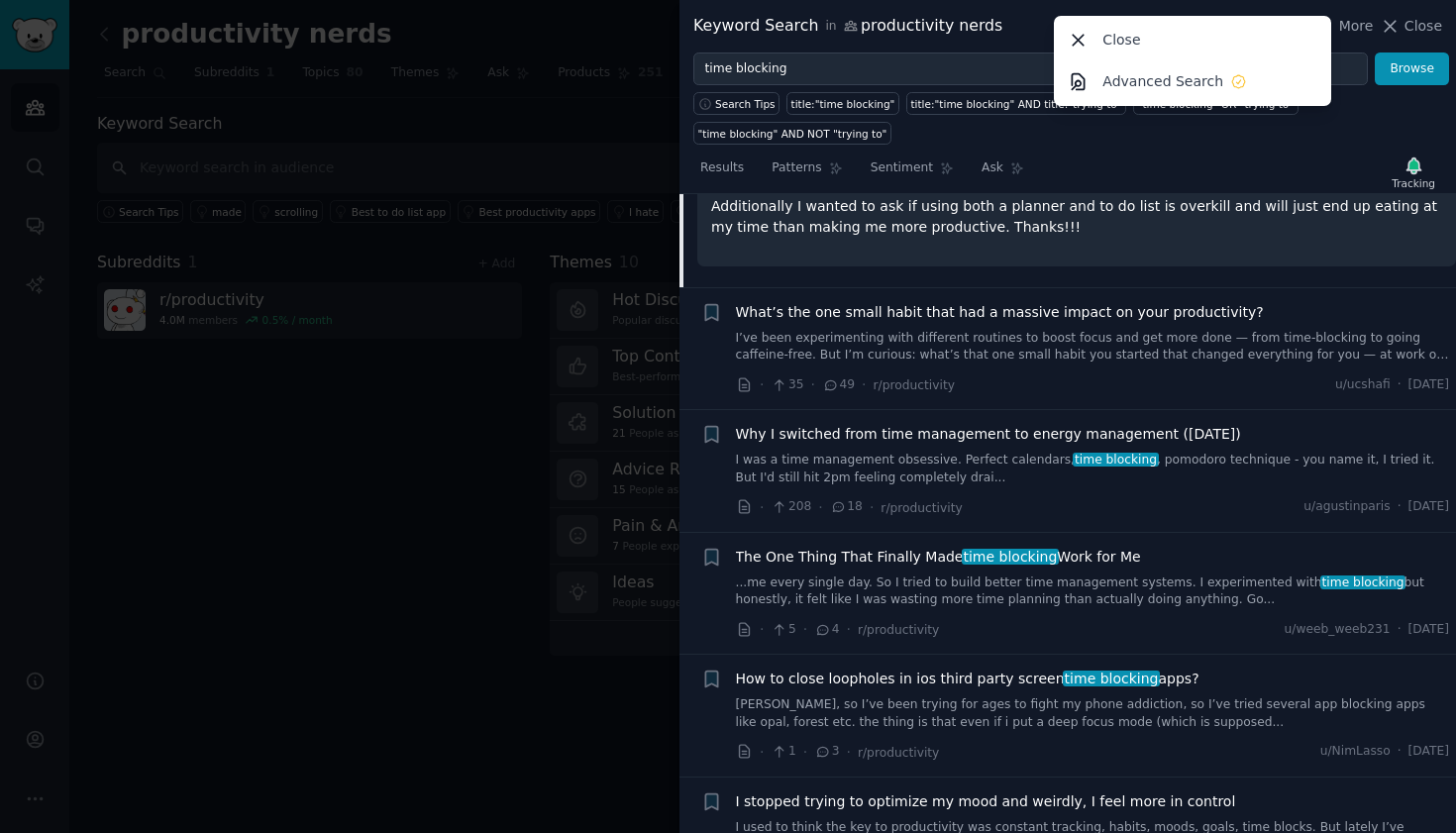
click at [1265, 136] on div "Search Tips title:"time blocking" title:"time blocking" AND title:"trying to" "…" at bounding box center [1067, 115] width 776 height 60
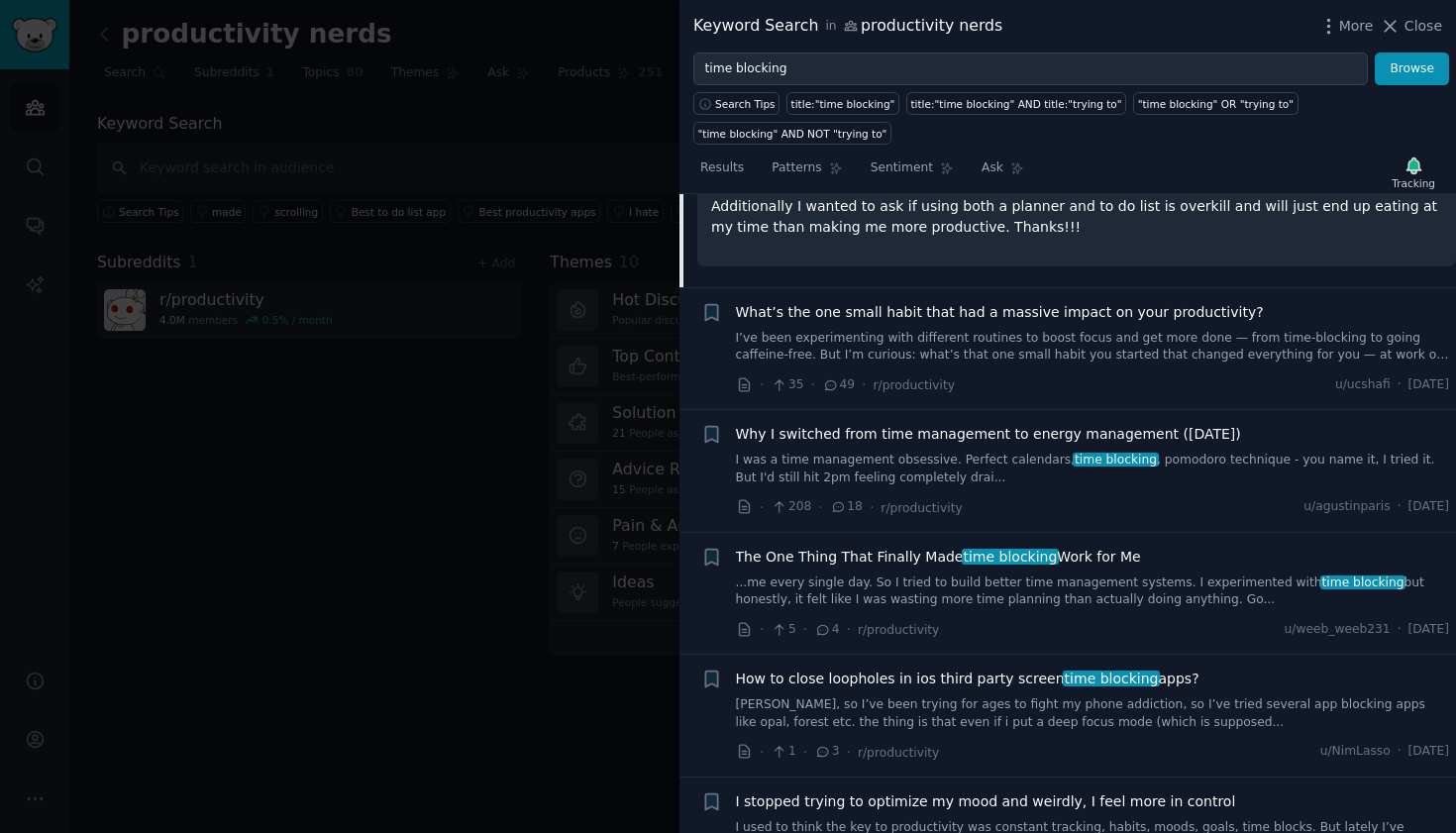
click at [1169, 302] on span "What’s the one small habit that had a massive impact on your productivity?" at bounding box center [999, 312] width 528 height 21
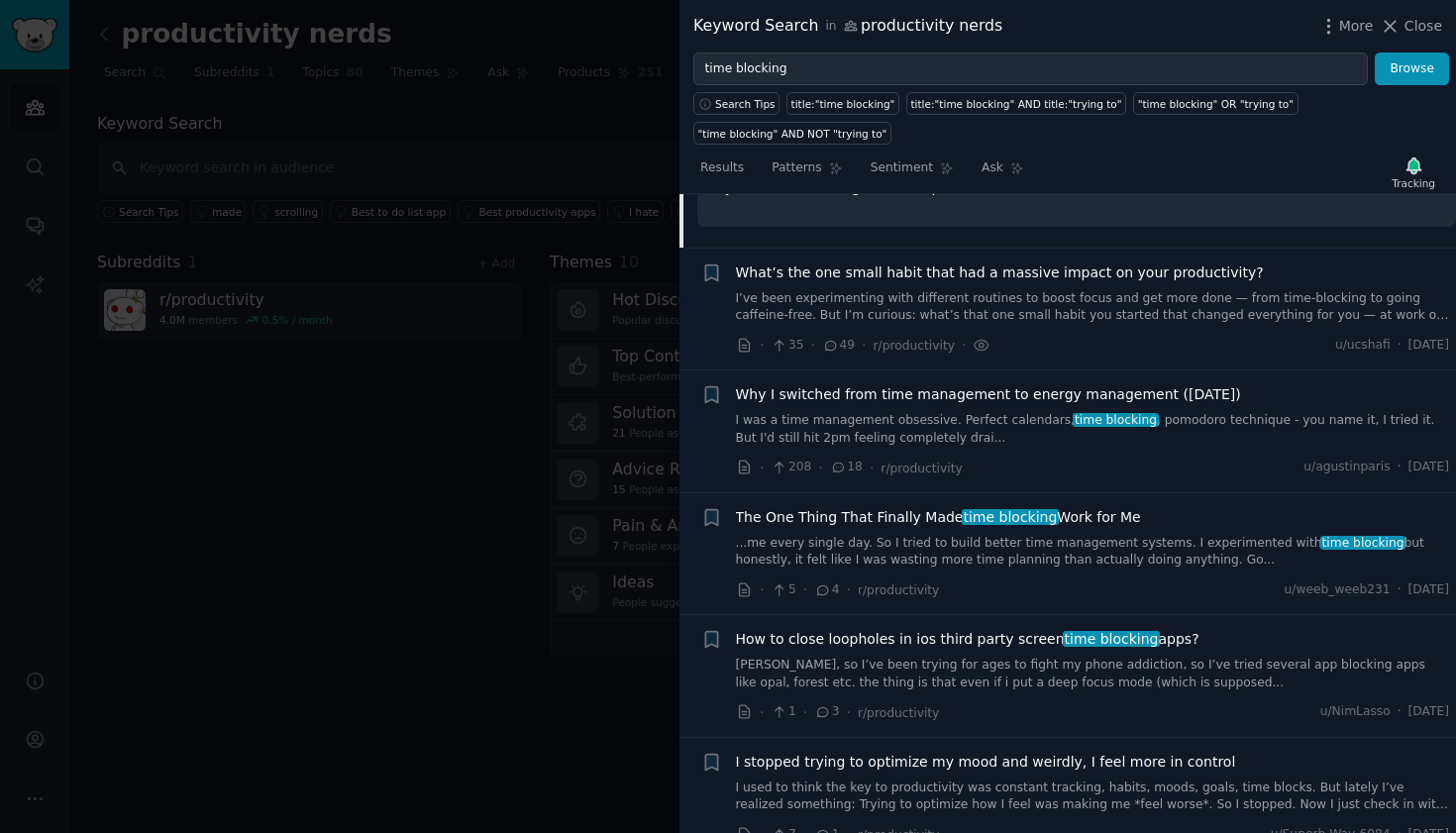
click at [1099, 290] on link "I’ve been experimenting with different routines to boost focus and get more don…" at bounding box center [1092, 307] width 714 height 35
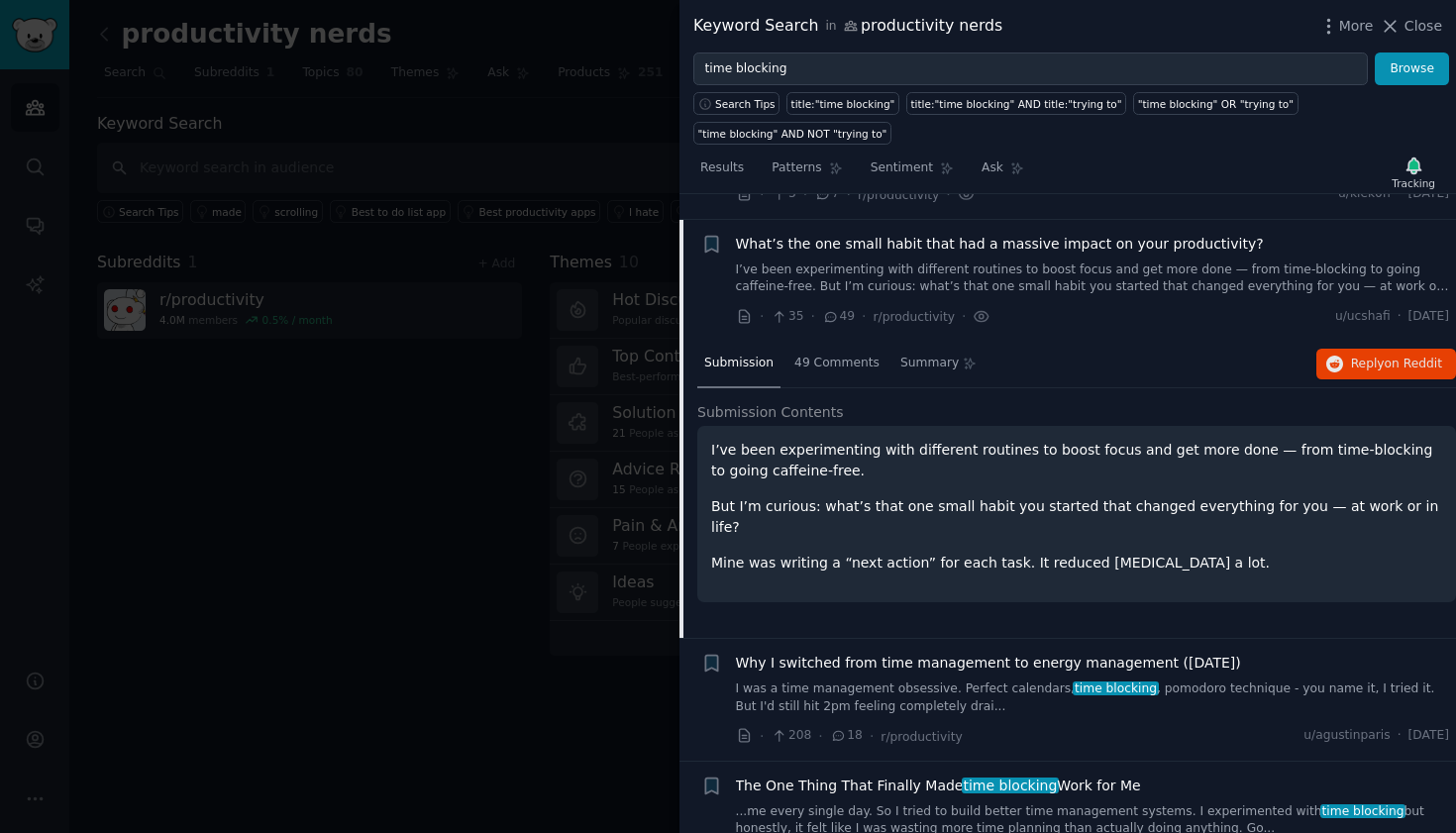
scroll to position [1487, 0]
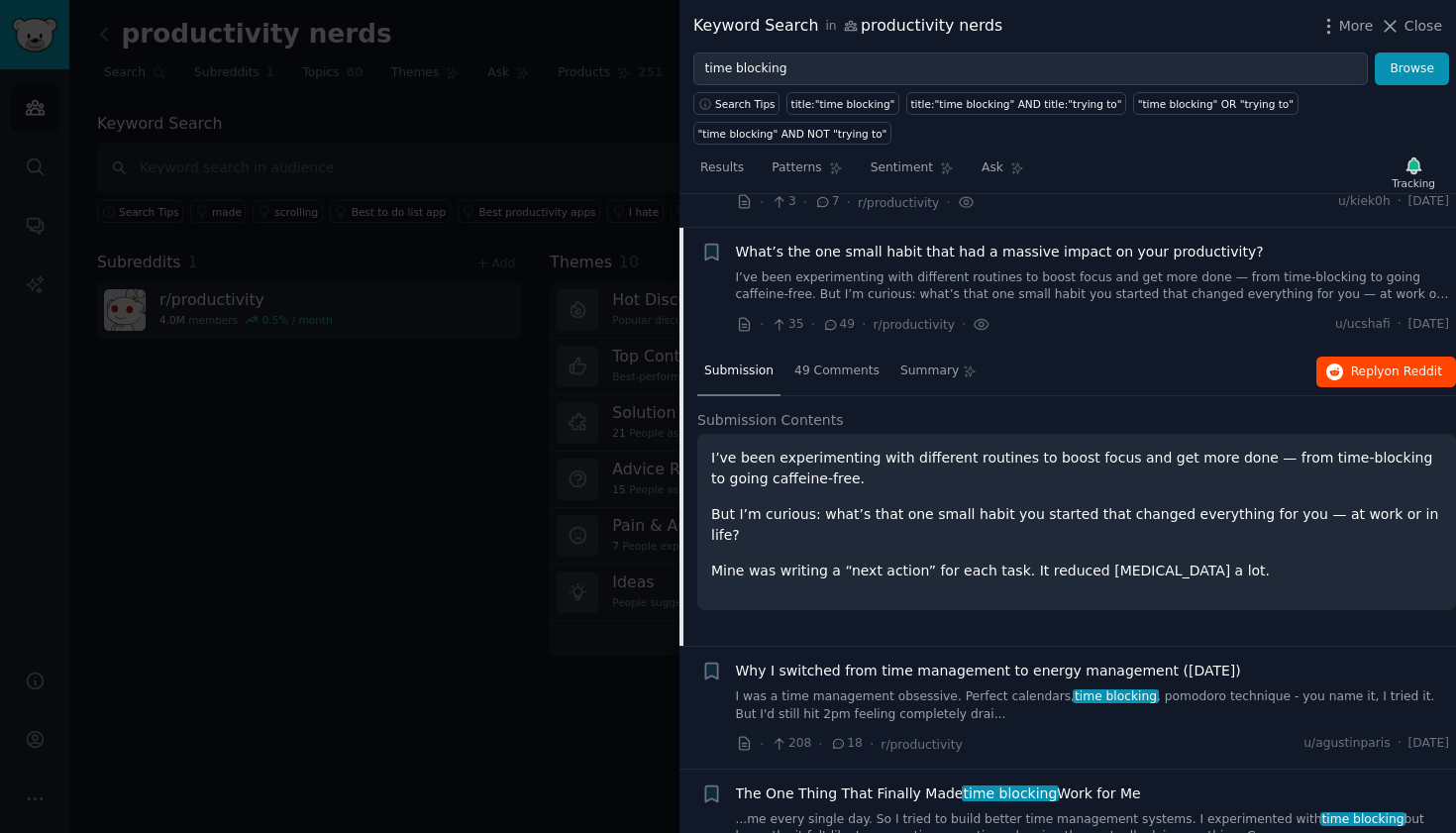
click at [1390, 365] on span "on Reddit" at bounding box center [1413, 372] width 58 height 14
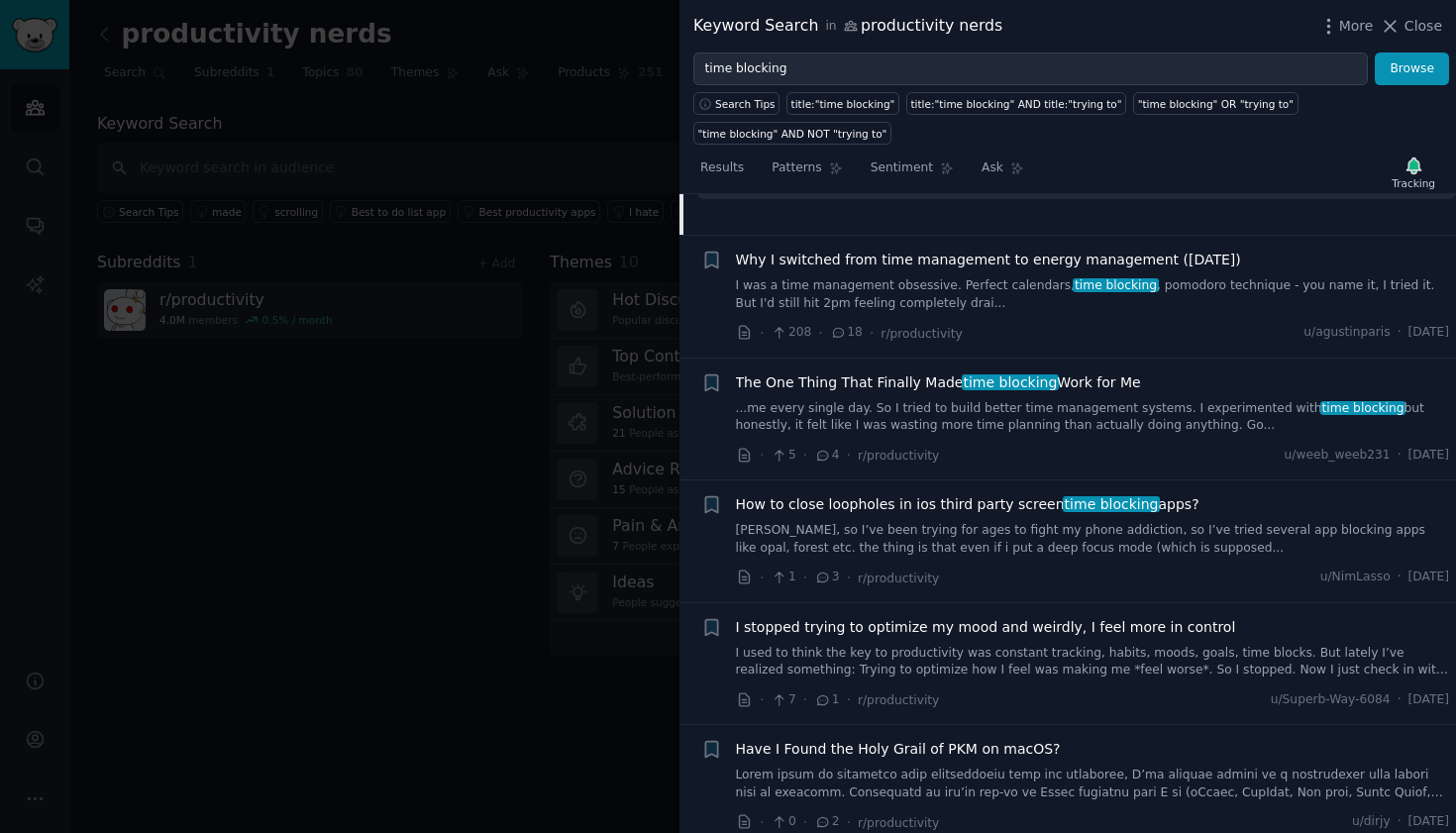
scroll to position [1896, 0]
click at [1083, 403] on link "...me every single day. So I tried to build better time management systems. I e…" at bounding box center [1092, 419] width 714 height 35
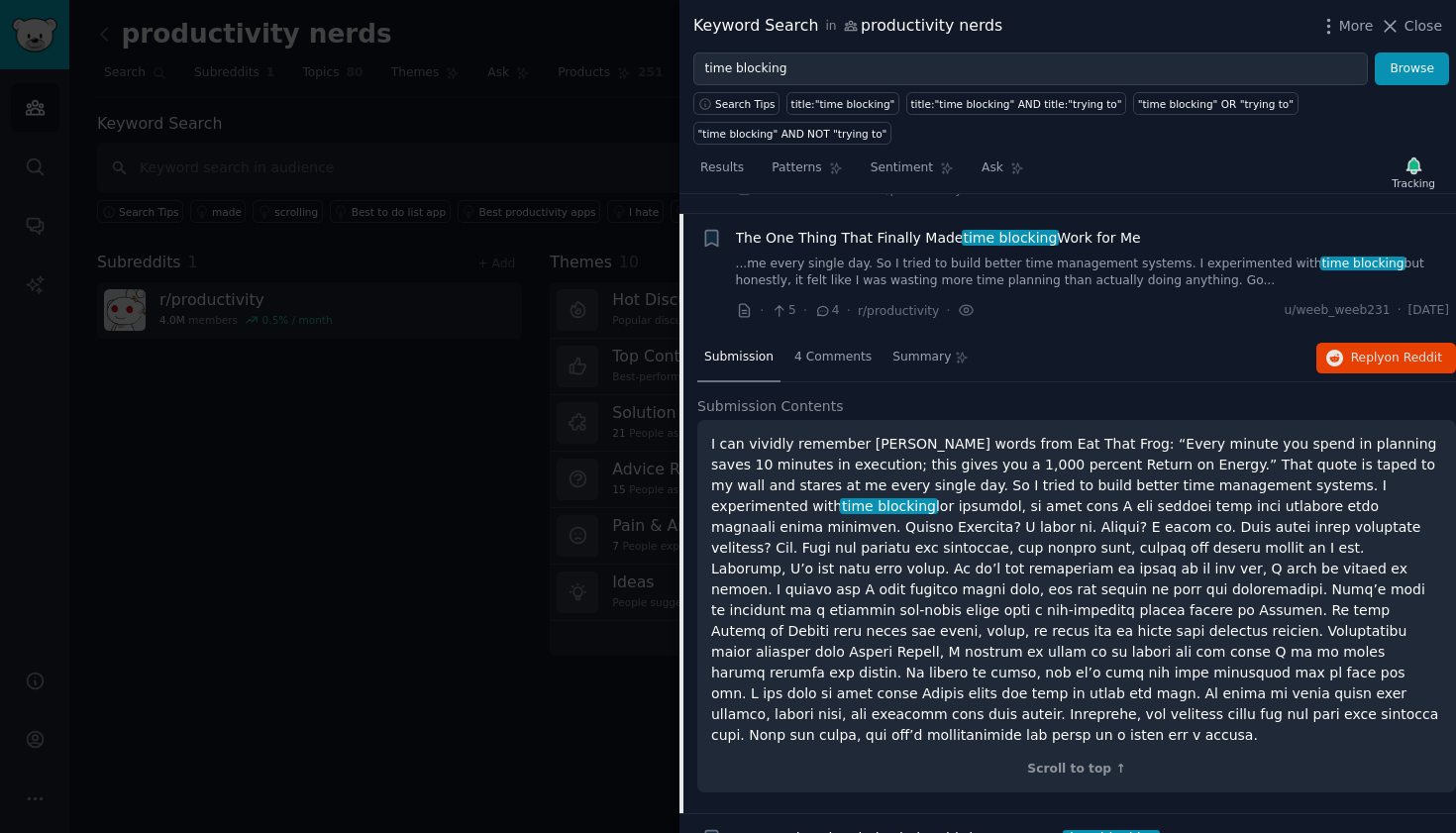
scroll to position [1730, 0]
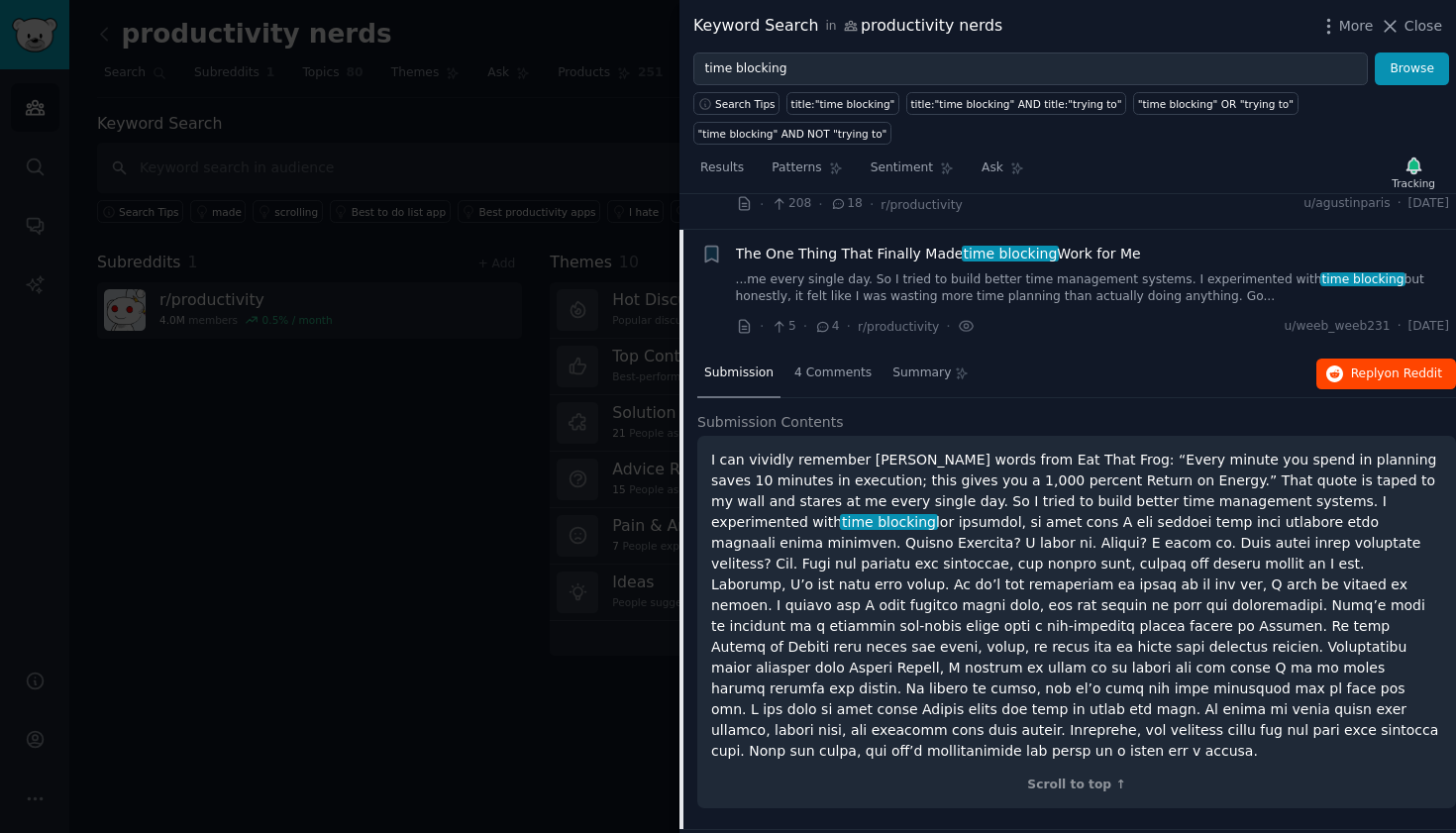
click at [1392, 367] on span "on Reddit" at bounding box center [1413, 374] width 58 height 14
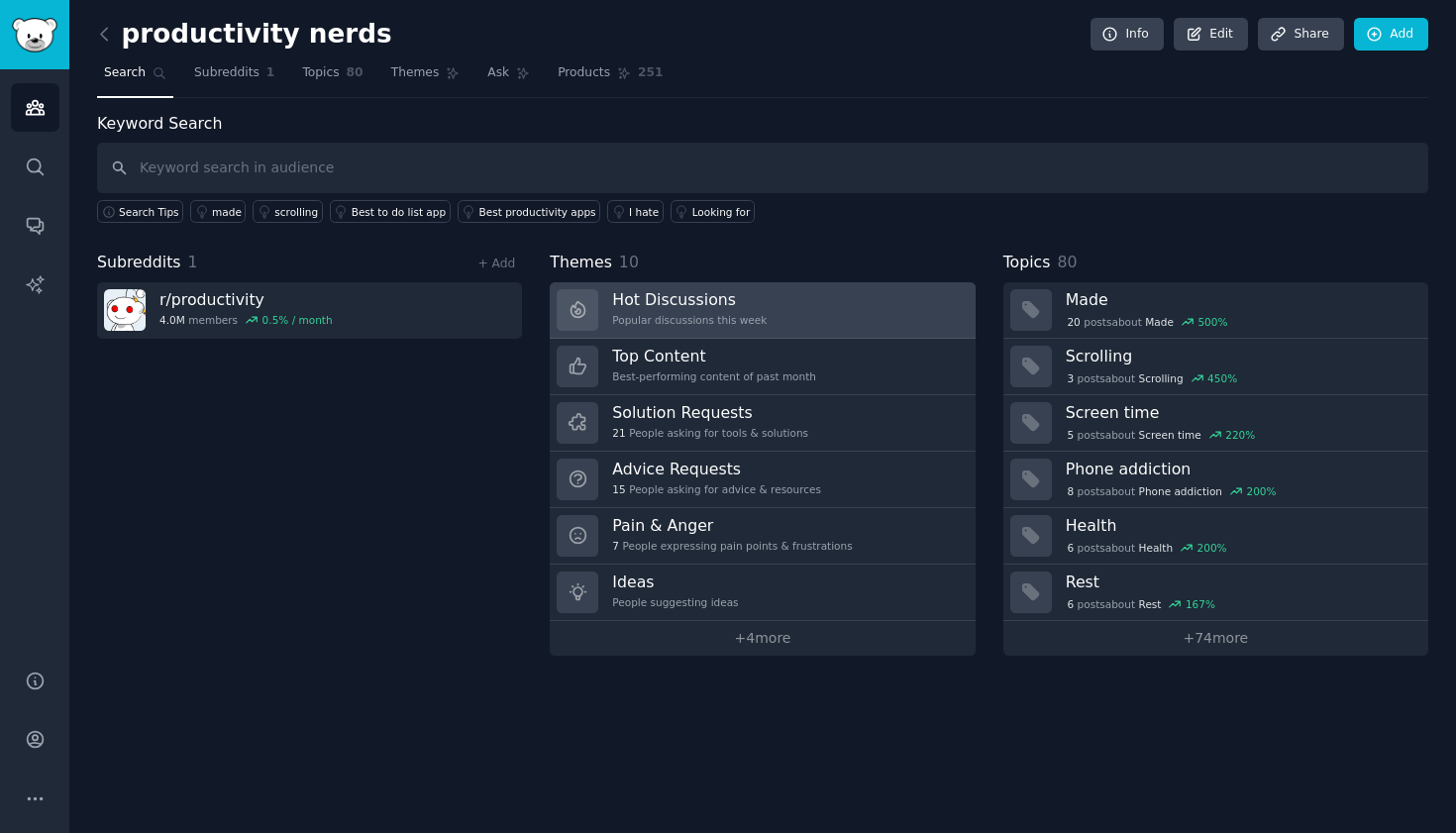
click at [666, 282] on link "Hot Discussions Popular discussions this week" at bounding box center [761, 310] width 424 height 57
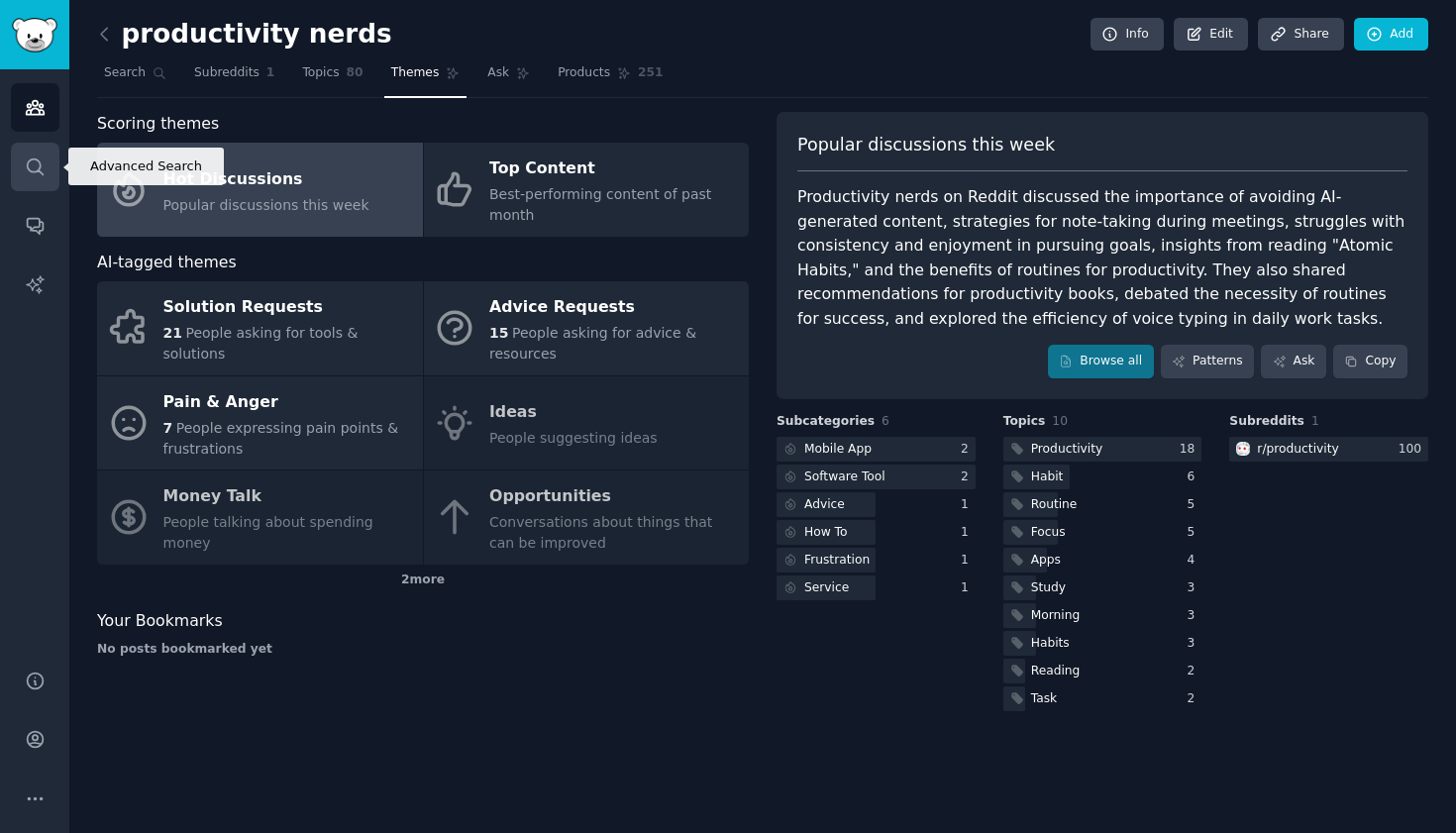
click at [52, 159] on link "Search" at bounding box center [35, 166] width 49 height 49
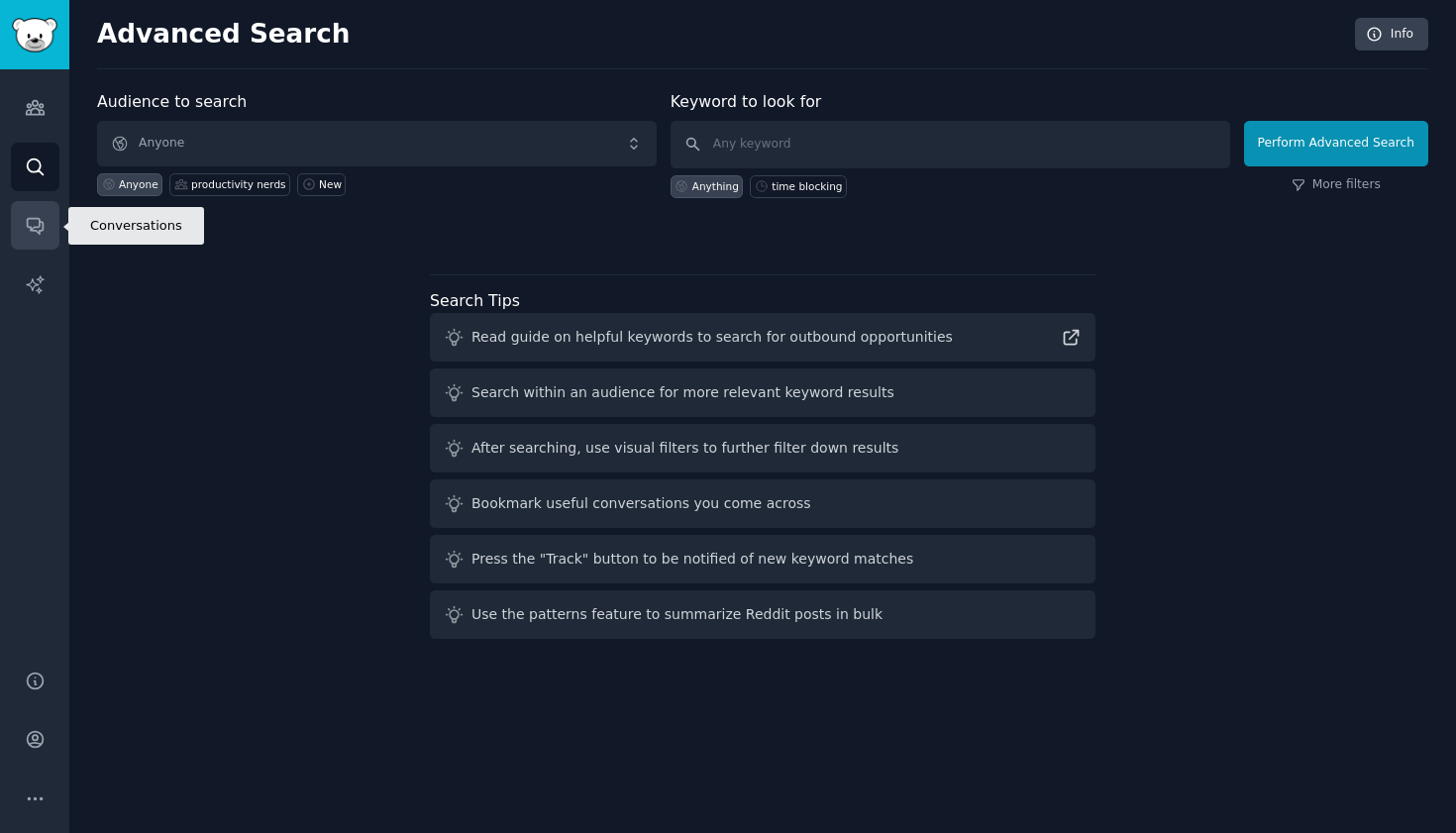
click at [41, 229] on icon "Sidebar" at bounding box center [35, 225] width 21 height 21
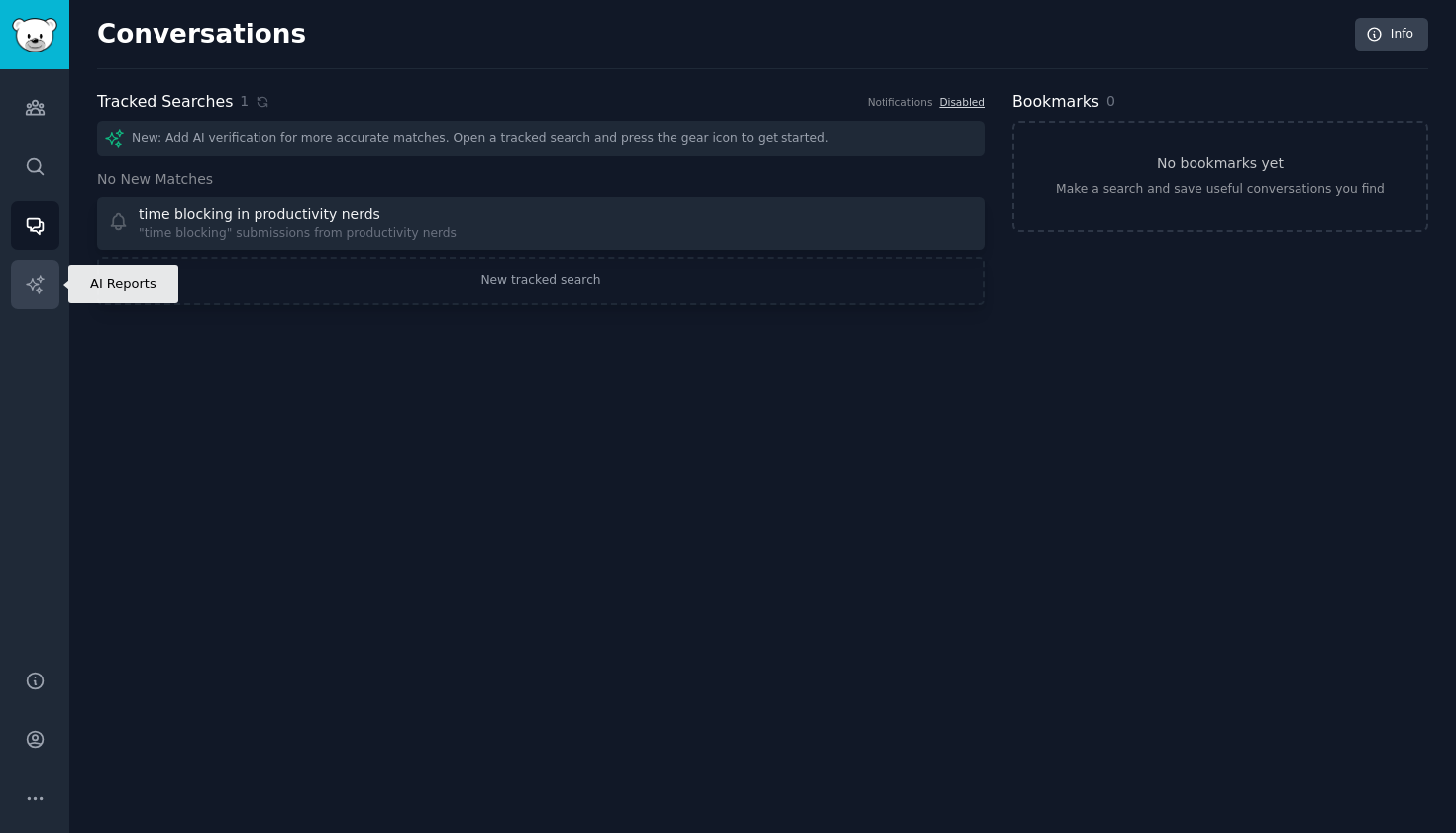
click at [29, 279] on icon "Sidebar" at bounding box center [35, 284] width 21 height 21
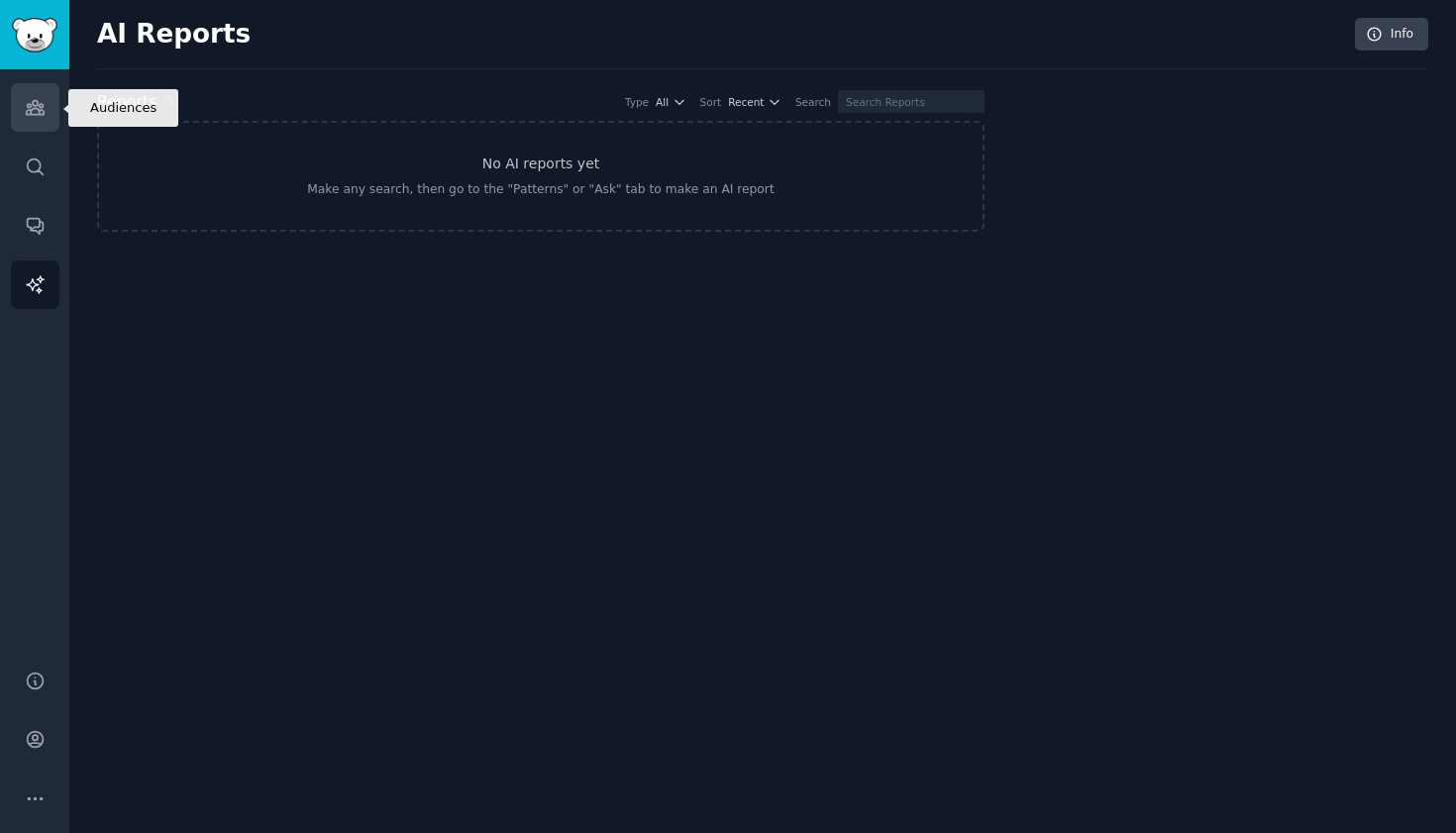
click at [36, 115] on icon "Sidebar" at bounding box center [35, 108] width 18 height 14
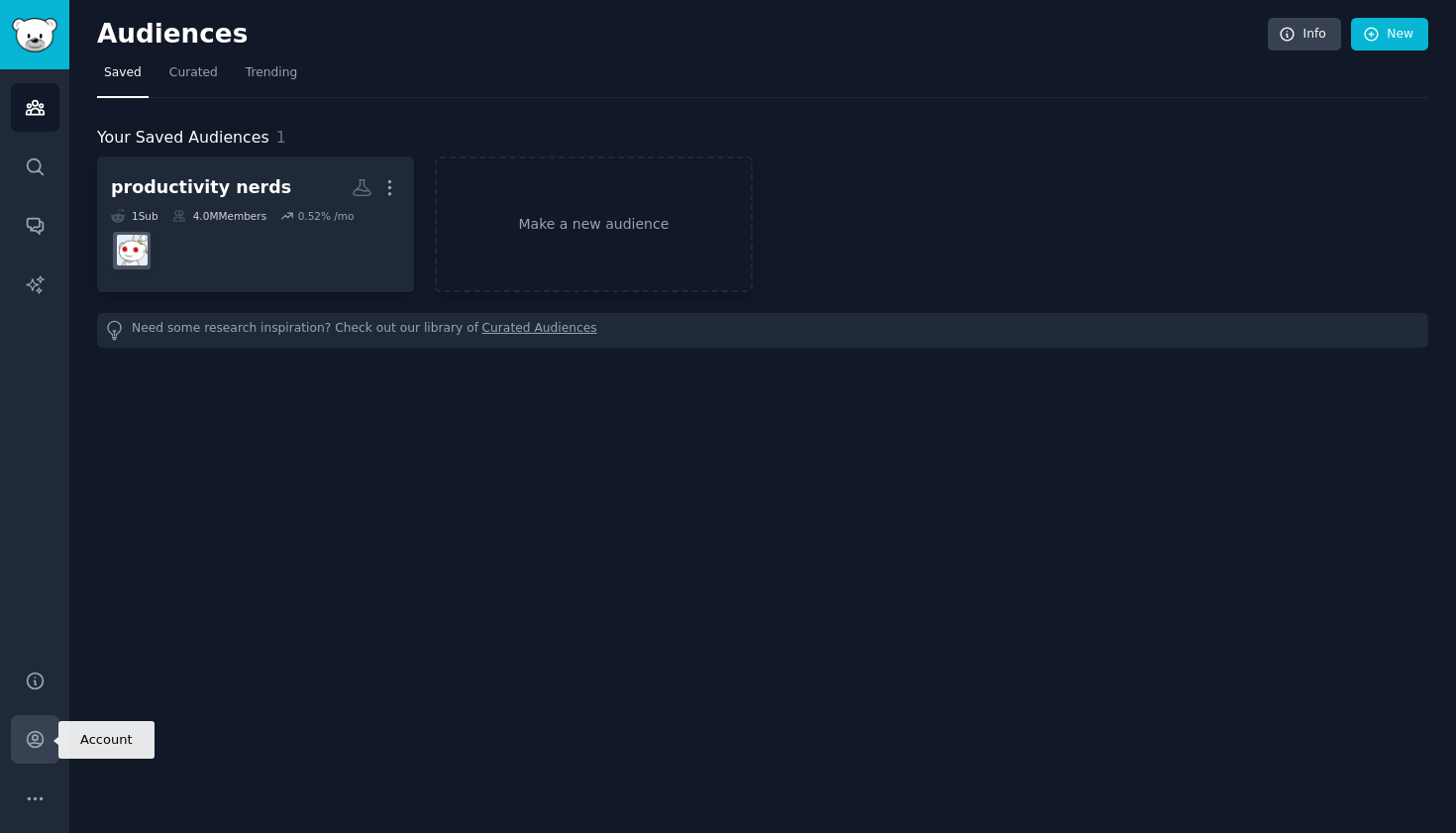
click at [47, 741] on link "Account" at bounding box center [35, 739] width 49 height 49
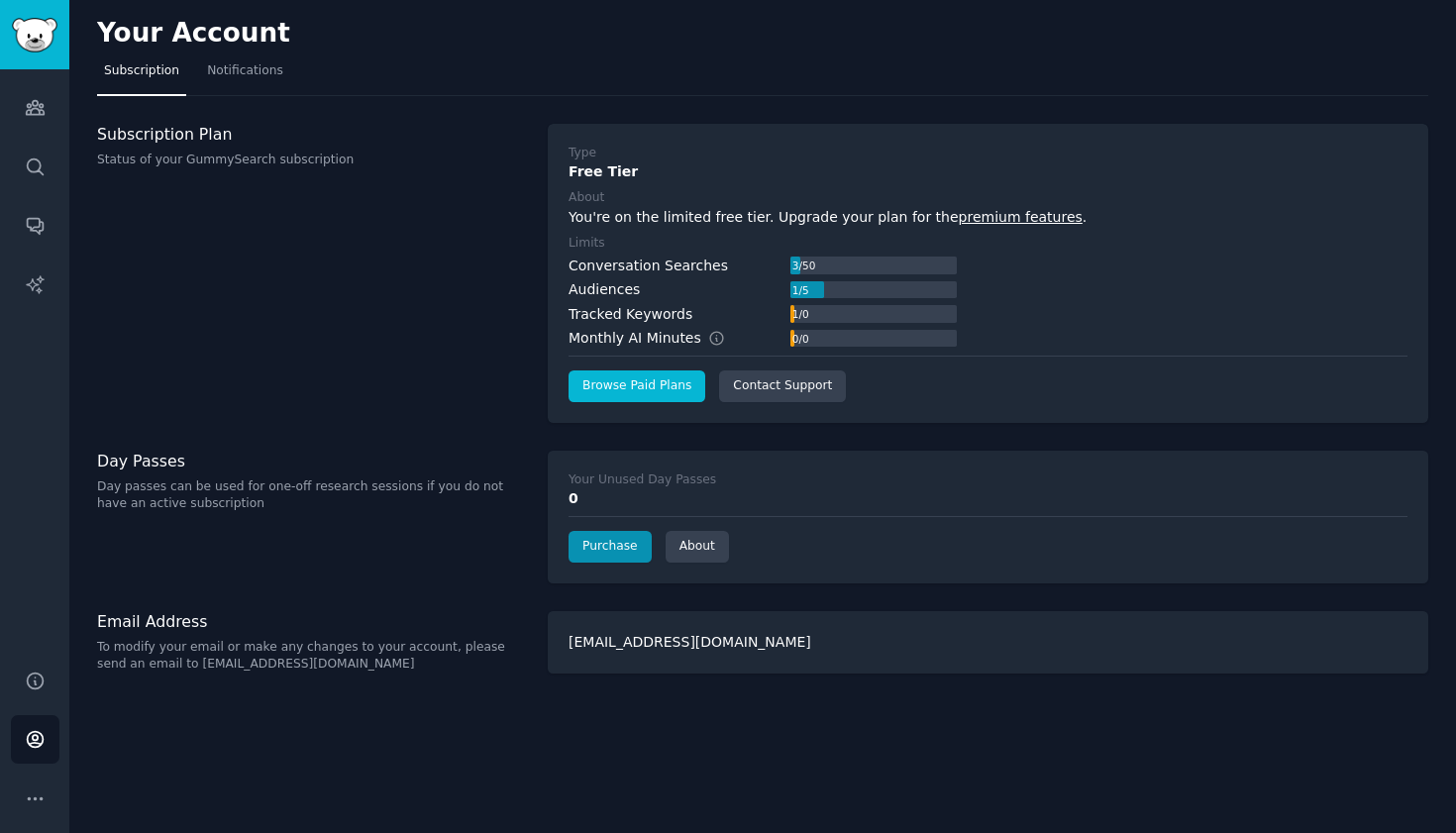
click at [631, 371] on link "Browse Paid Plans" at bounding box center [637, 387] width 137 height 32
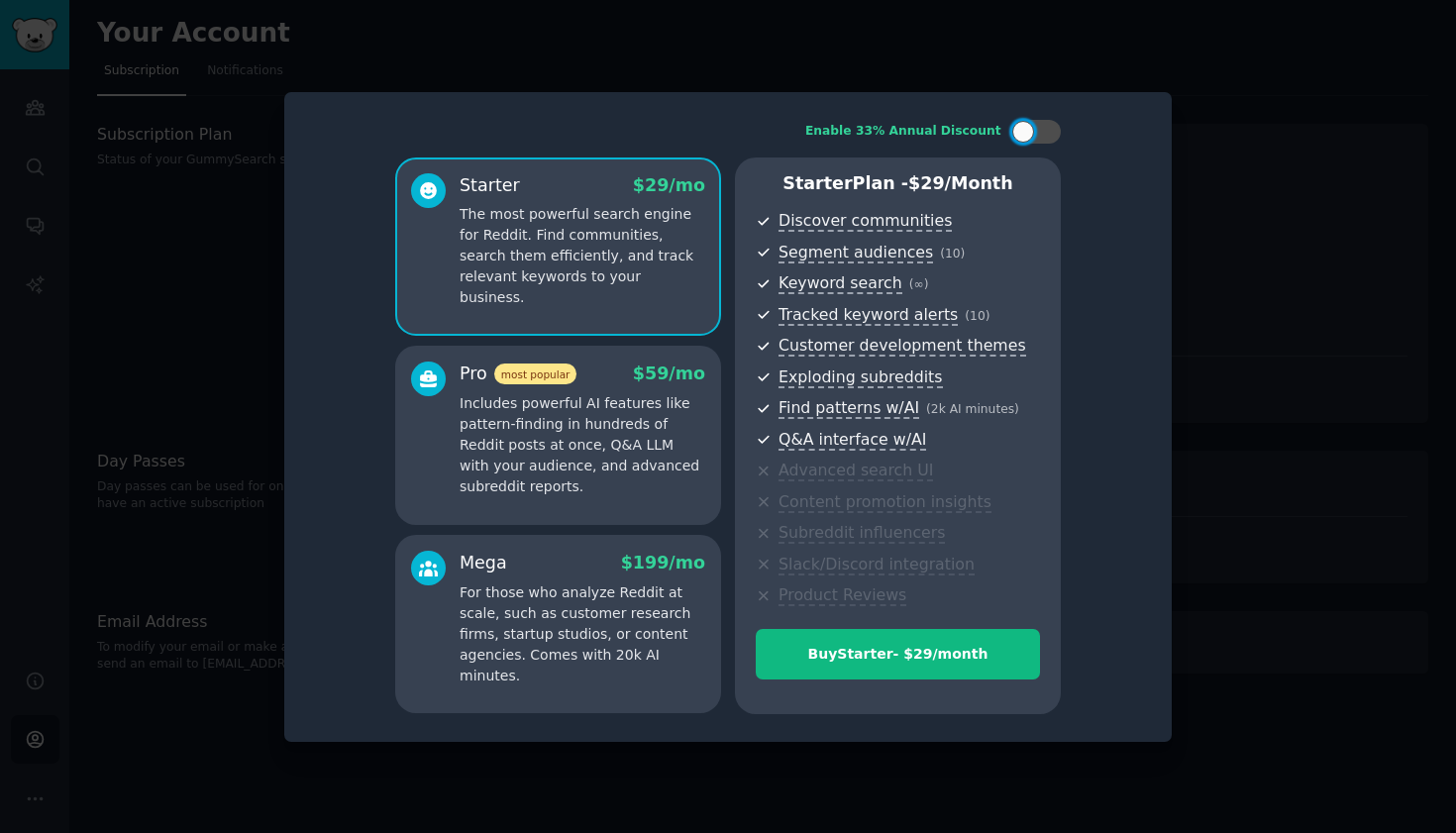
click at [640, 405] on p "Includes powerful AI features like pattern-finding in hundreds of Reddit posts …" at bounding box center [581, 445] width 245 height 104
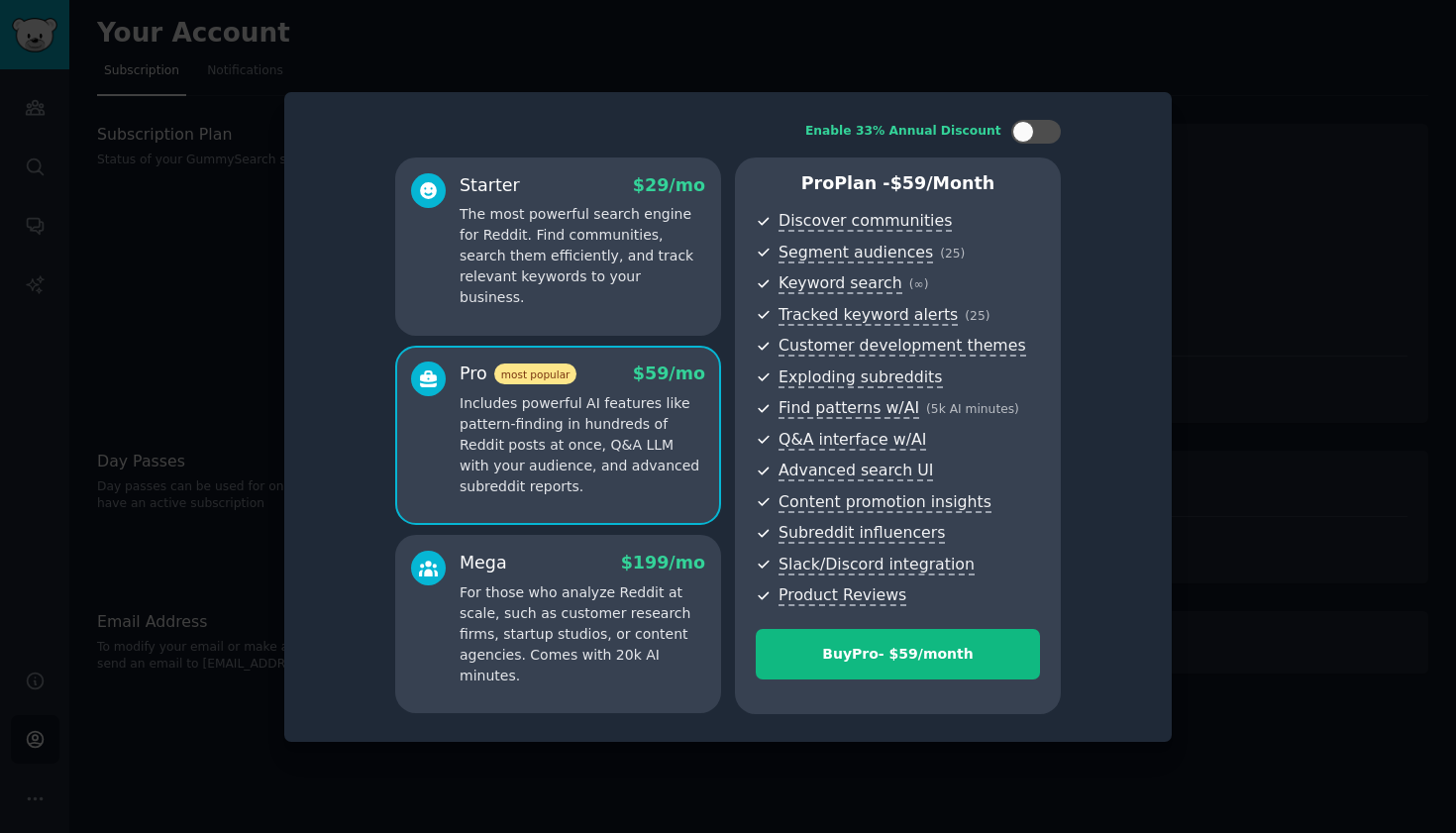
click at [644, 630] on p "For those who analyze Reddit at scale, such as customer research firms, startup…" at bounding box center [581, 634] width 245 height 104
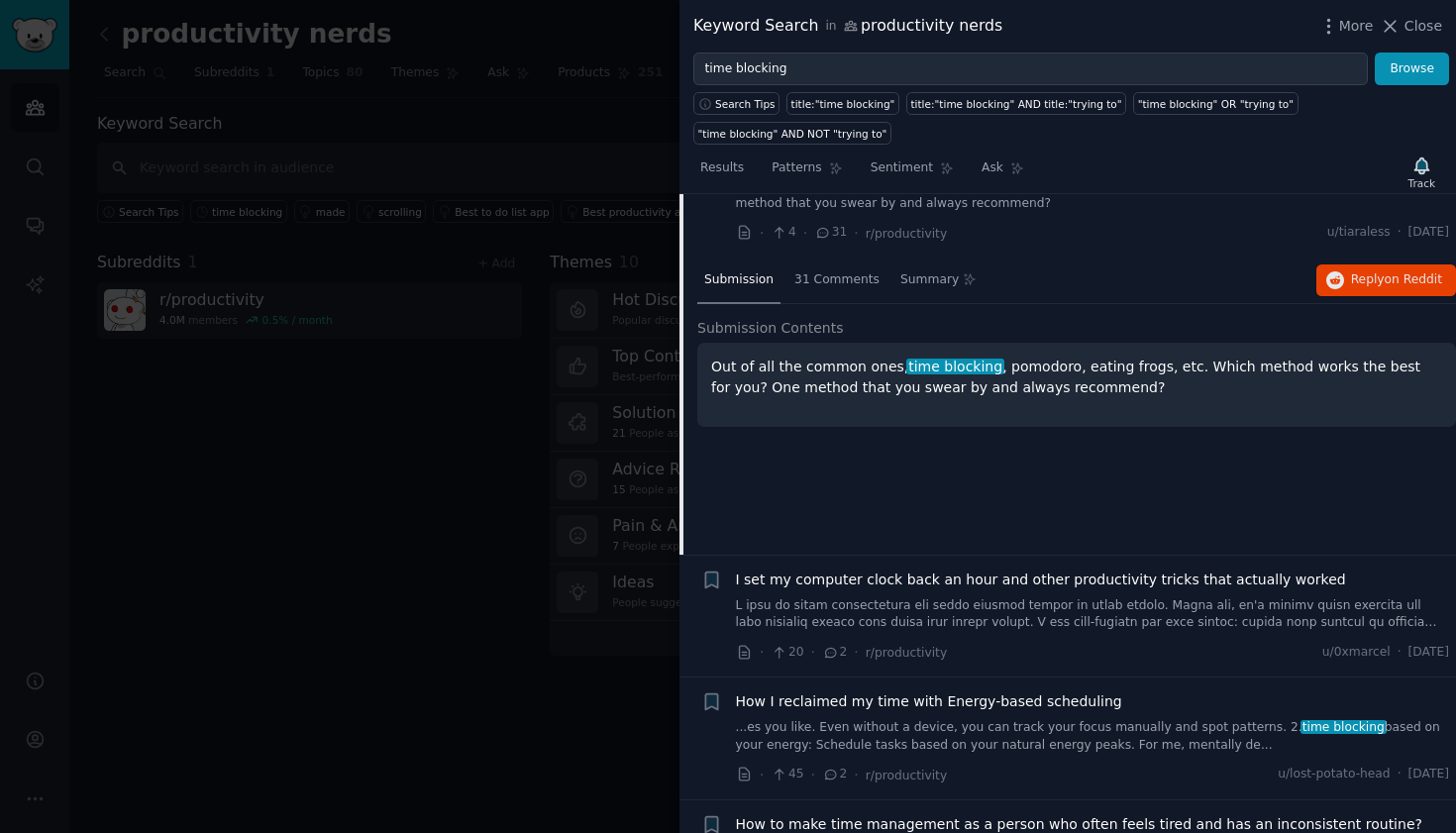
scroll to position [483, 0]
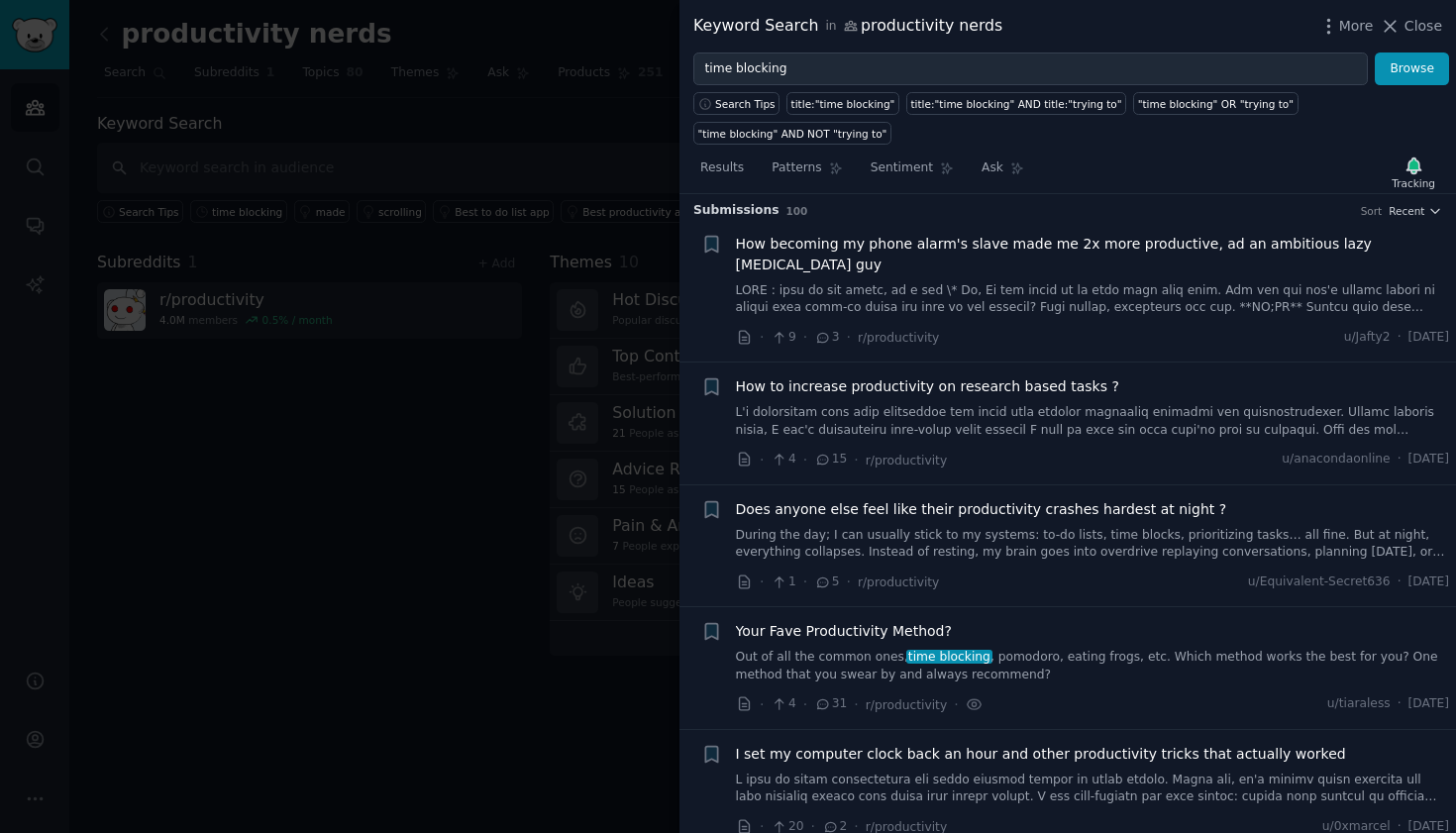
scroll to position [4, 0]
